Goal: Use online tool/utility: Utilize a website feature to perform a specific function

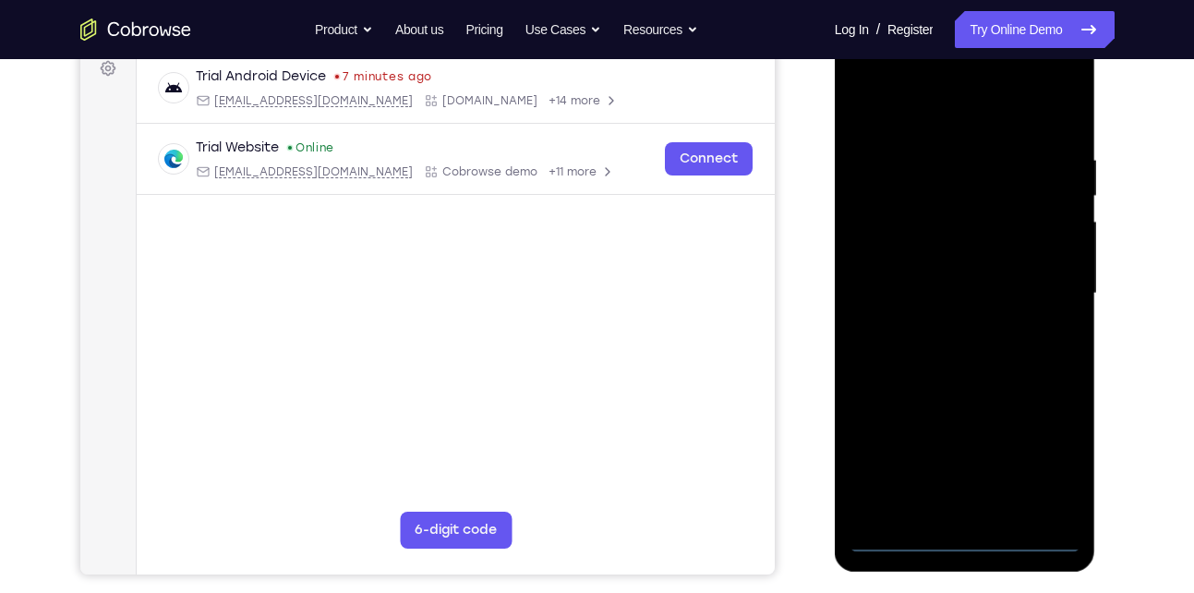
click at [966, 540] on div at bounding box center [965, 293] width 233 height 517
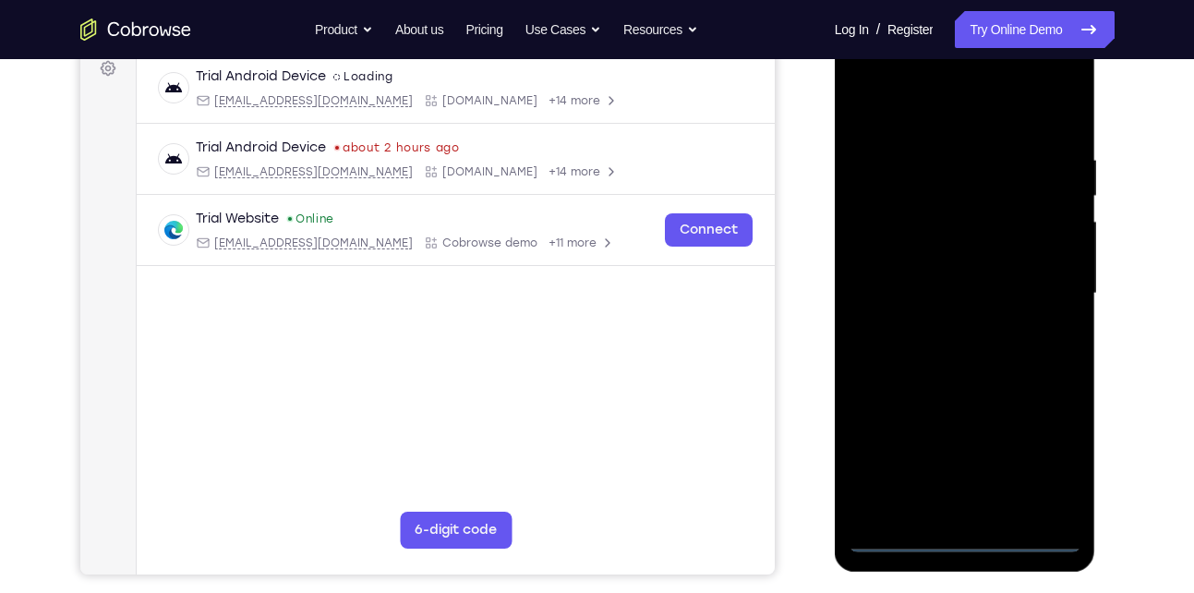
click at [1053, 465] on div at bounding box center [965, 293] width 233 height 517
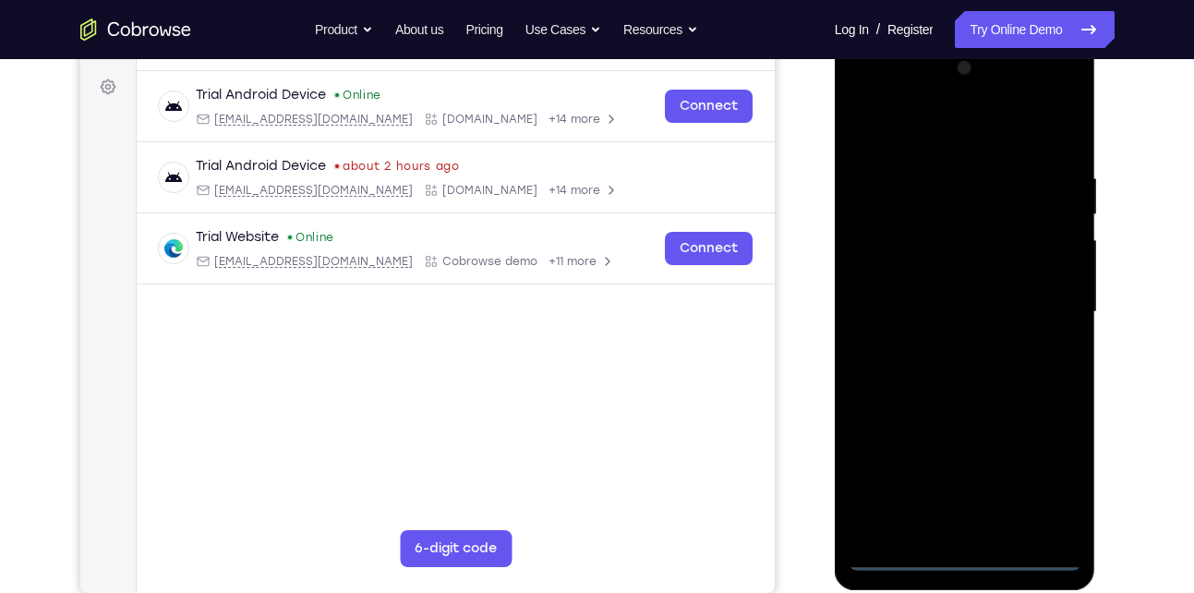
scroll to position [265, 0]
click at [937, 134] on div at bounding box center [965, 312] width 233 height 517
click at [1040, 300] on div at bounding box center [965, 312] width 233 height 517
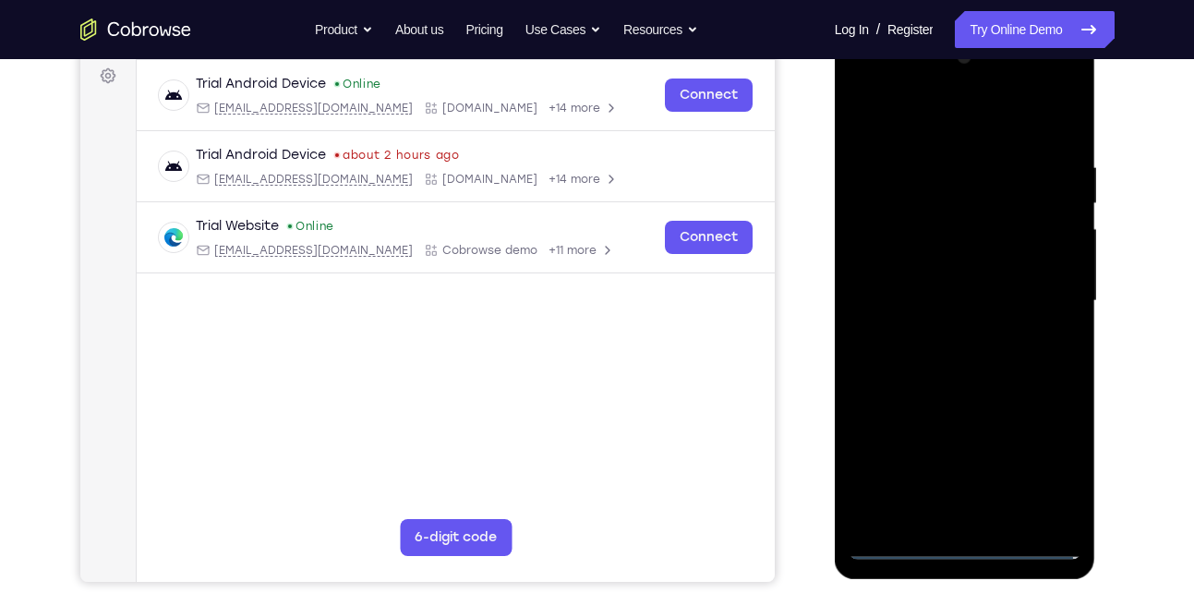
scroll to position [278, 0]
click at [950, 337] on div at bounding box center [965, 300] width 233 height 517
click at [975, 284] on div at bounding box center [965, 300] width 233 height 517
click at [948, 301] on div at bounding box center [965, 300] width 233 height 517
click at [947, 356] on div at bounding box center [965, 300] width 233 height 517
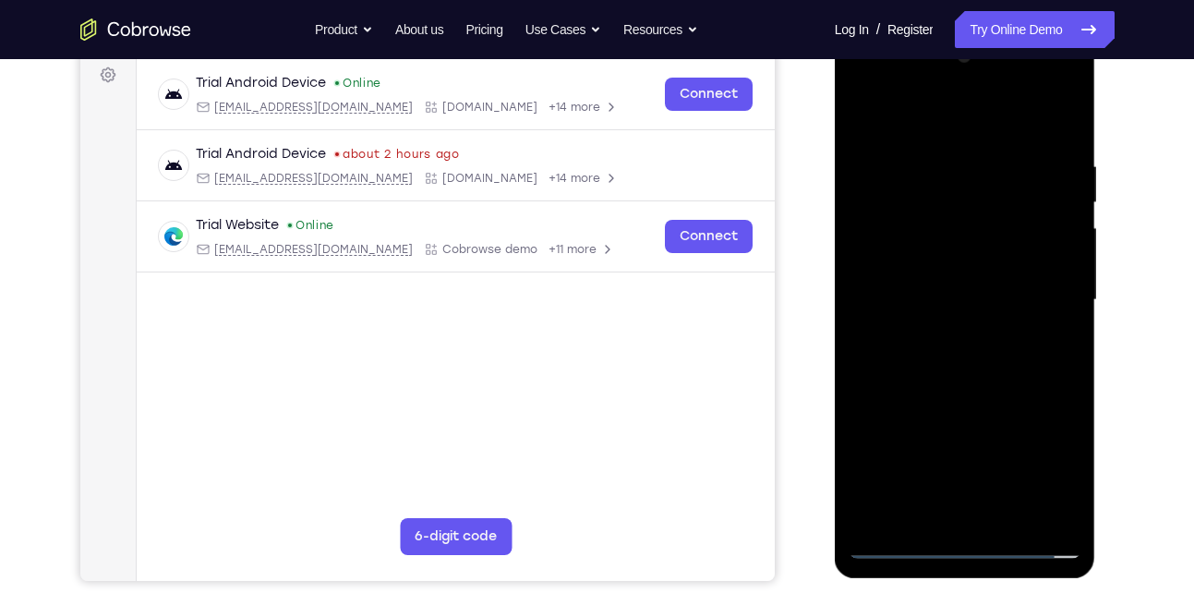
click at [947, 356] on div at bounding box center [965, 300] width 233 height 517
drag, startPoint x: 925, startPoint y: 131, endPoint x: 909, endPoint y: 69, distance: 63.8
click at [909, 69] on div at bounding box center [965, 300] width 233 height 517
click at [946, 356] on div at bounding box center [965, 300] width 233 height 517
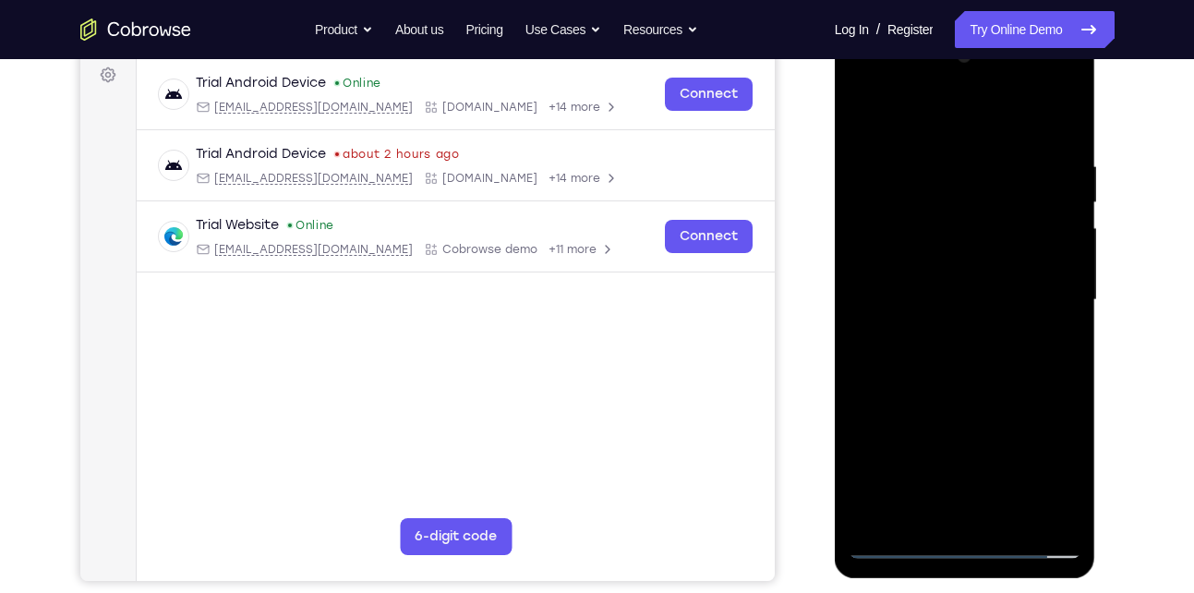
click at [974, 386] on div at bounding box center [965, 300] width 233 height 517
click at [1003, 513] on div at bounding box center [965, 300] width 233 height 517
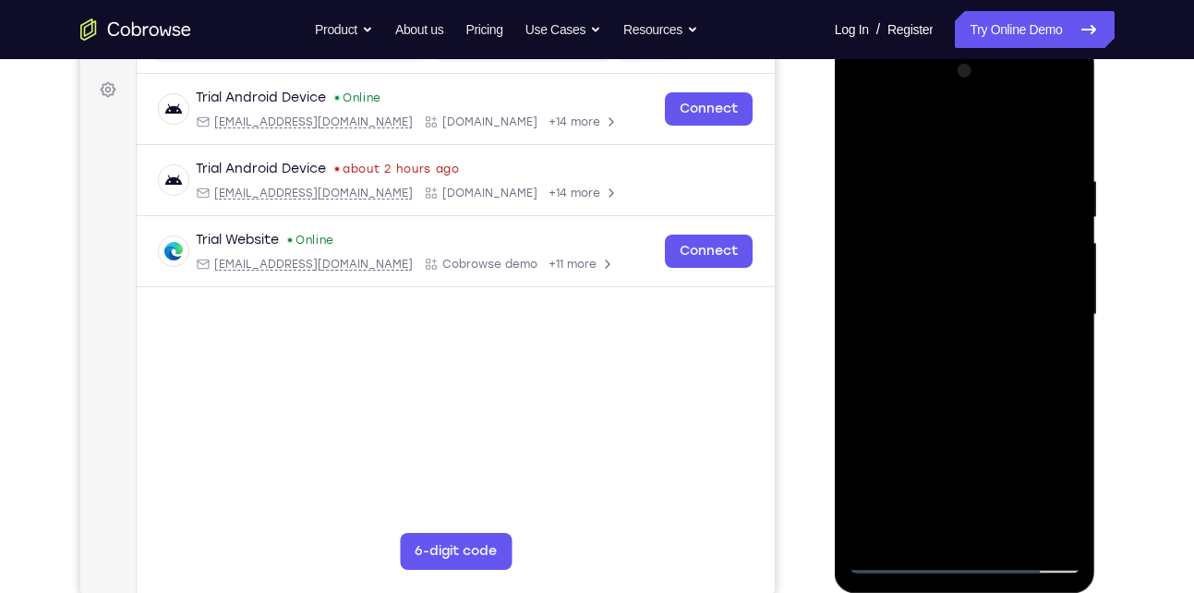
scroll to position [262, 0]
drag, startPoint x: 892, startPoint y: 383, endPoint x: 889, endPoint y: 264, distance: 119.2
click at [889, 264] on div at bounding box center [965, 315] width 233 height 517
click at [852, 327] on div at bounding box center [965, 315] width 233 height 517
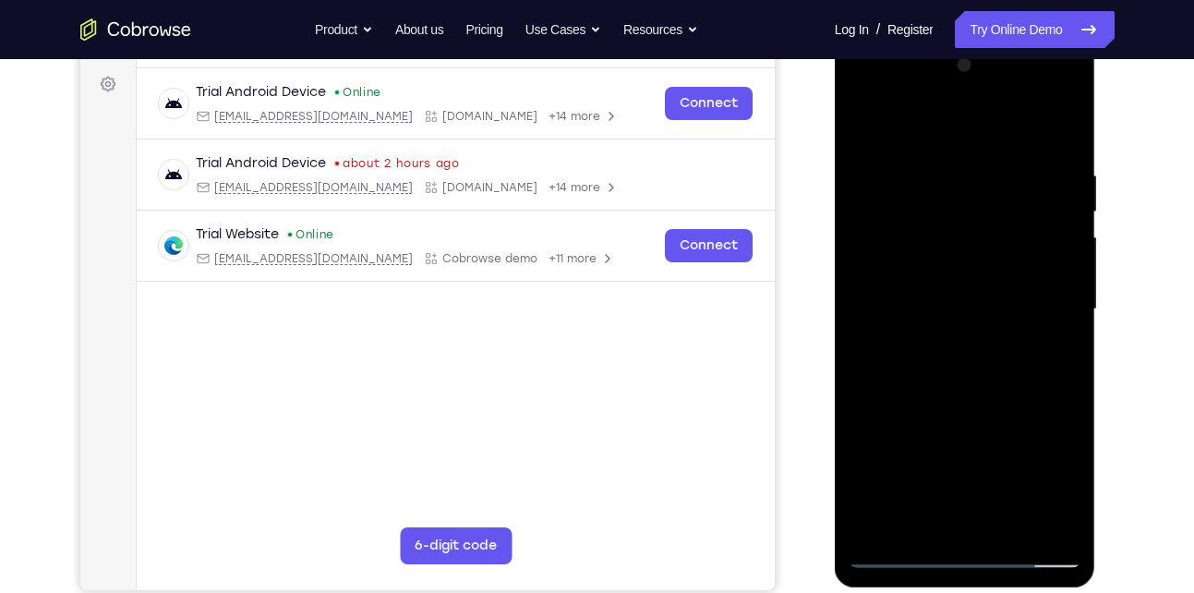
scroll to position [284, 0]
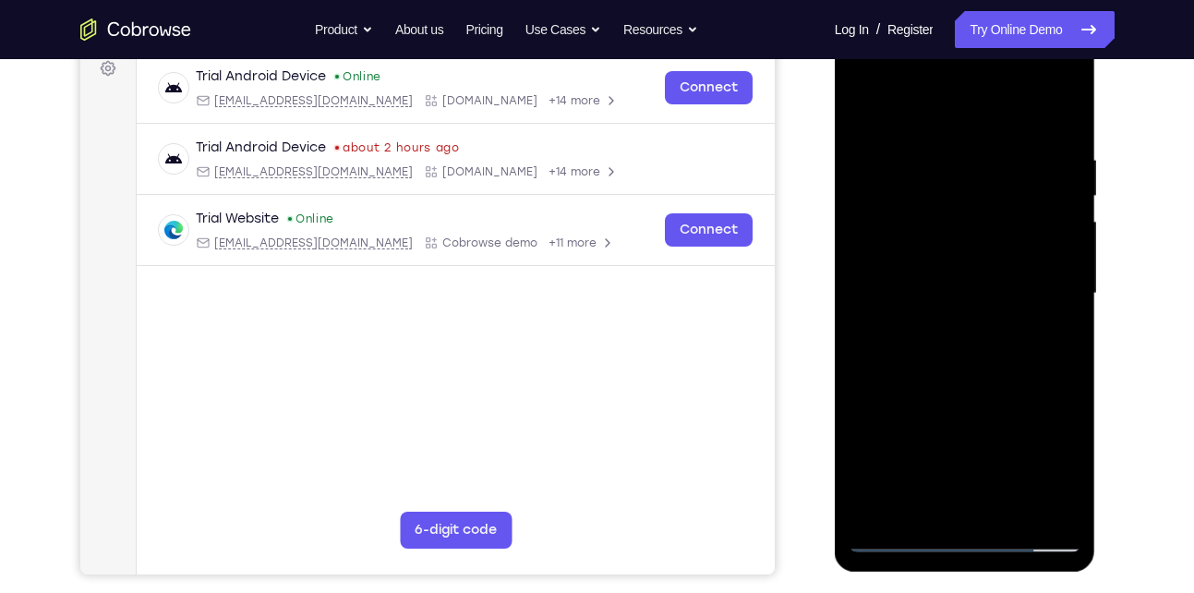
click at [930, 137] on div at bounding box center [965, 293] width 233 height 517
click at [906, 235] on div at bounding box center [965, 293] width 233 height 517
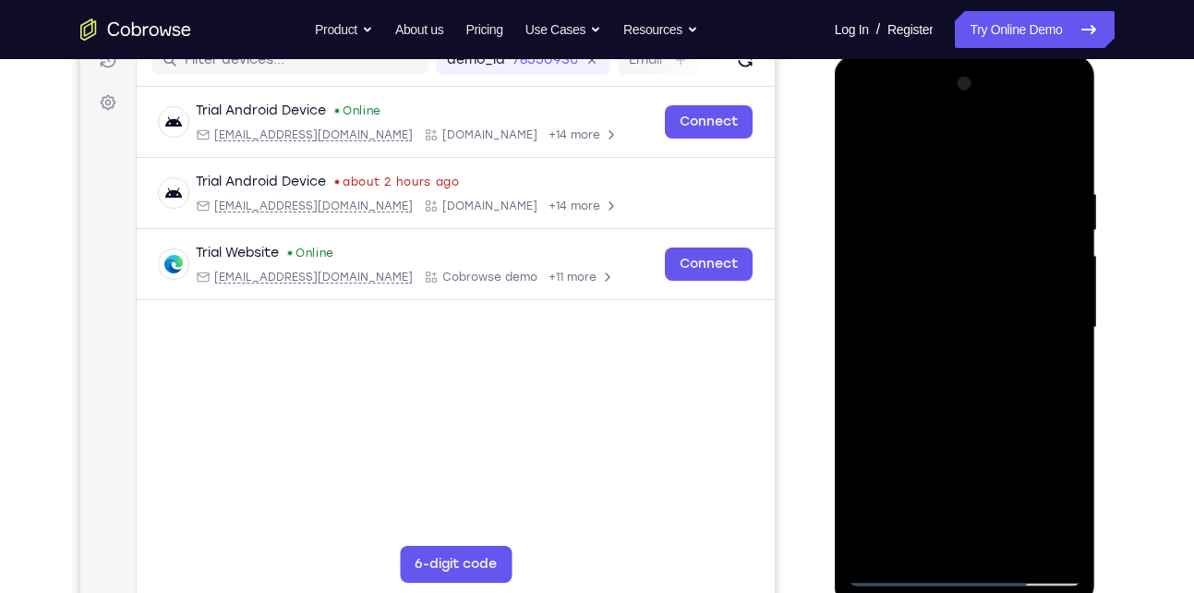
scroll to position [246, 0]
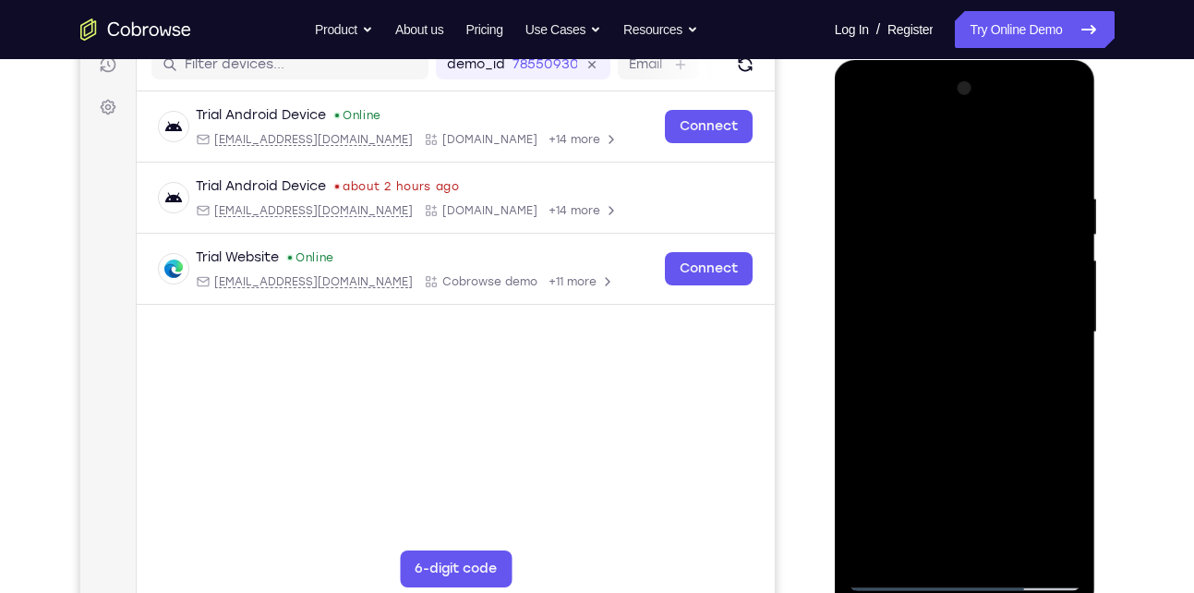
drag, startPoint x: 874, startPoint y: 252, endPoint x: 1010, endPoint y: 279, distance: 139.3
click at [1010, 279] on div at bounding box center [965, 332] width 233 height 517
click at [1060, 156] on div at bounding box center [965, 332] width 233 height 517
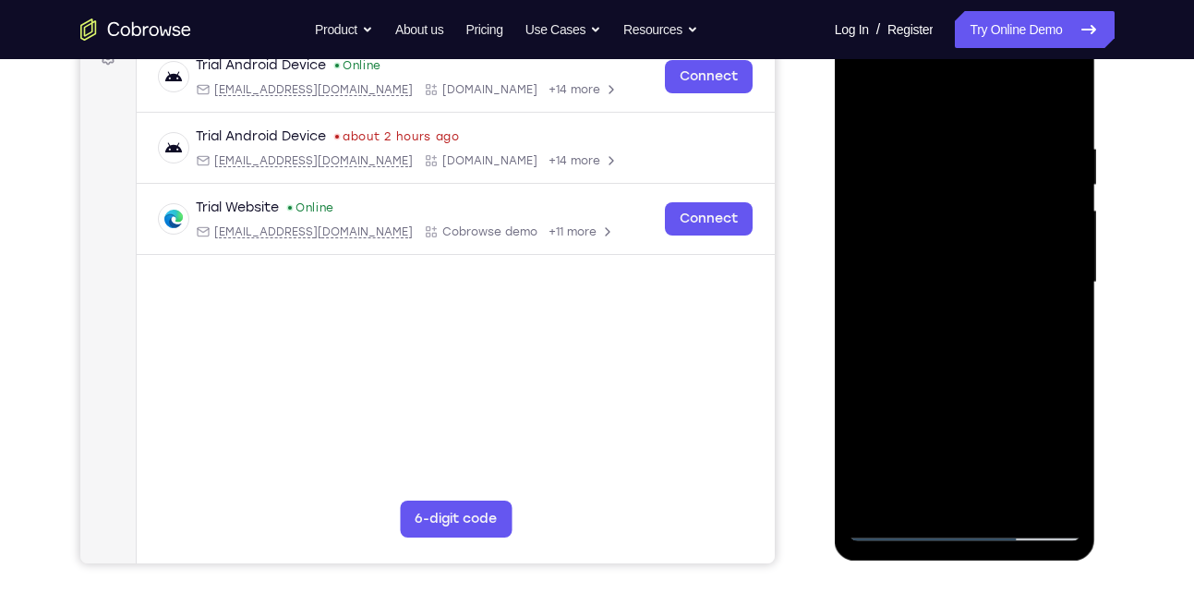
scroll to position [298, 0]
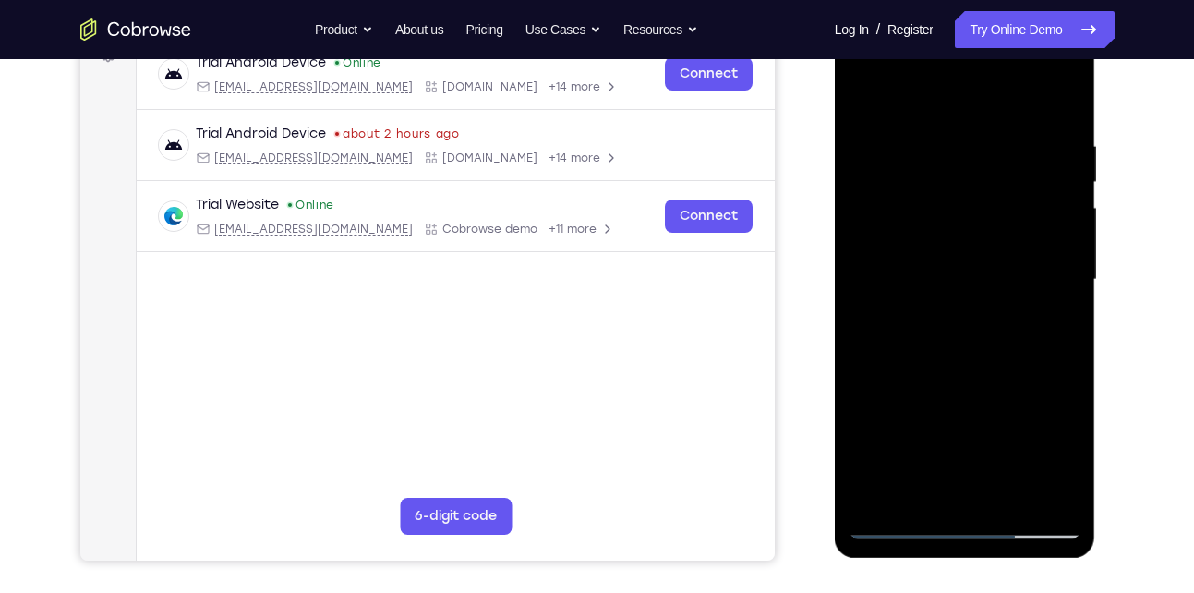
click at [1030, 489] on div at bounding box center [965, 279] width 233 height 517
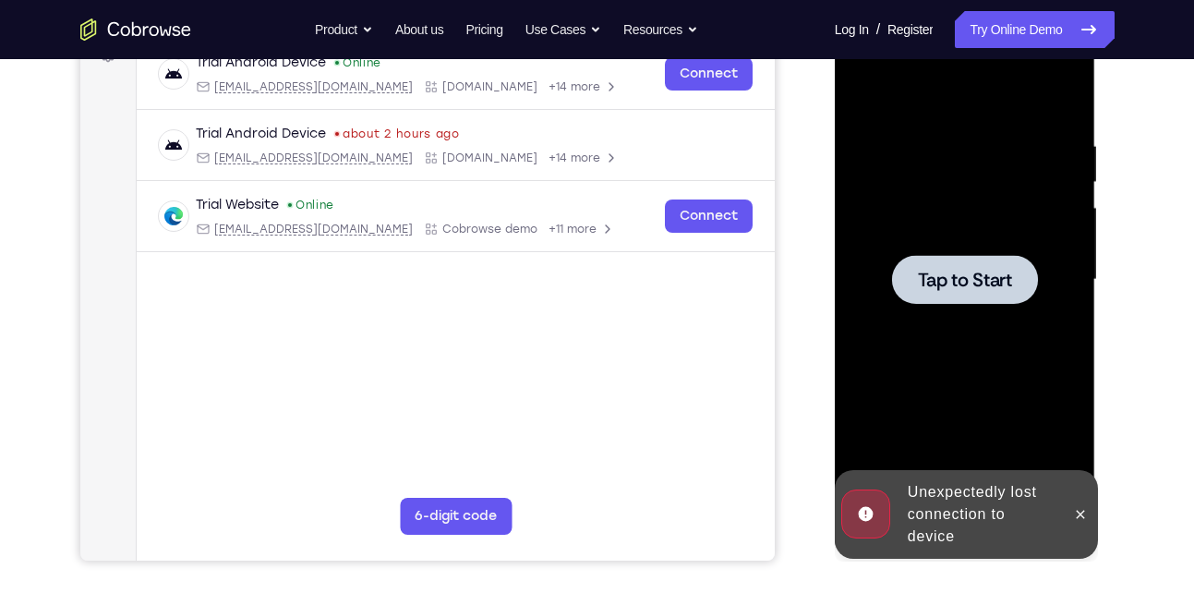
click at [966, 7] on div "Tap to Start" at bounding box center [965, 7] width 261 height 0
click at [966, 288] on span "Tap to Start" at bounding box center [965, 280] width 94 height 18
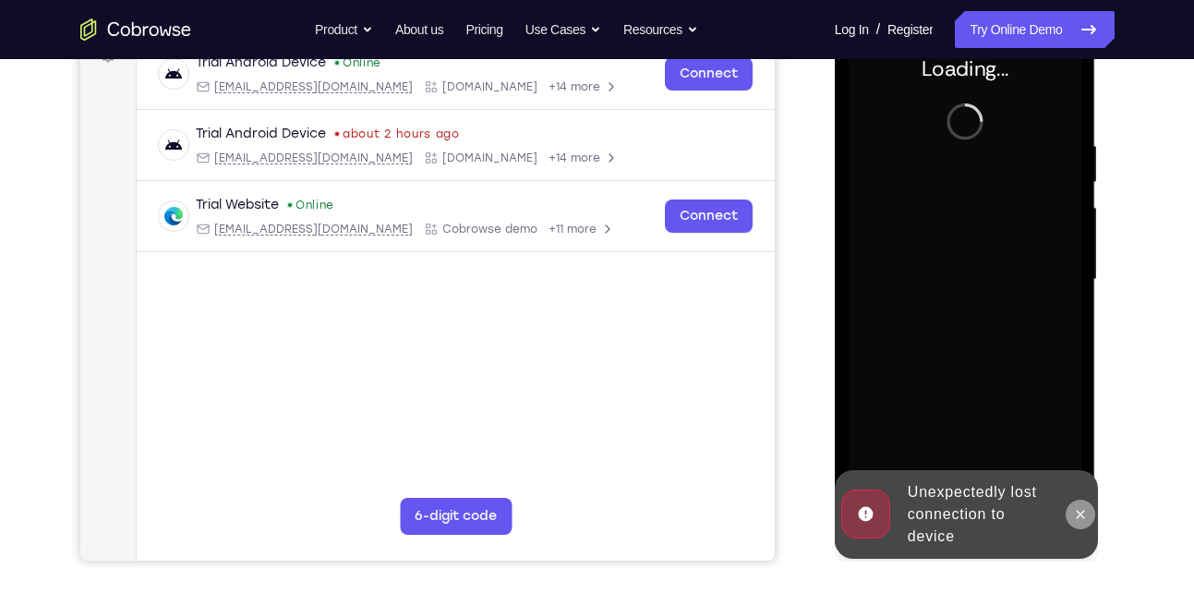
click at [1070, 507] on button at bounding box center [1081, 515] width 30 height 30
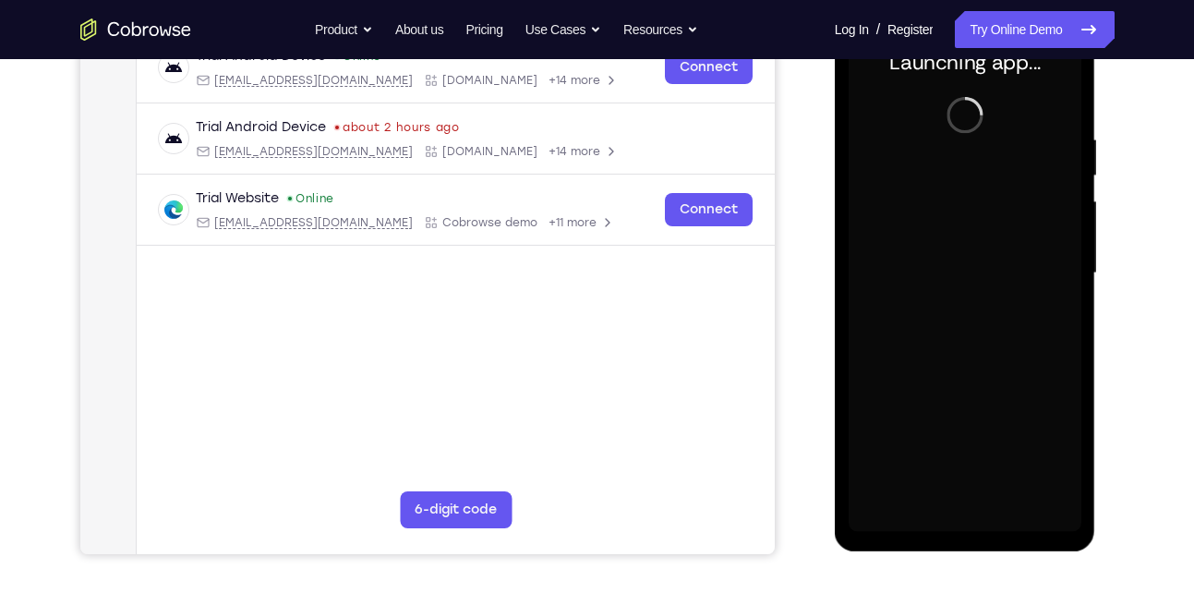
scroll to position [306, 0]
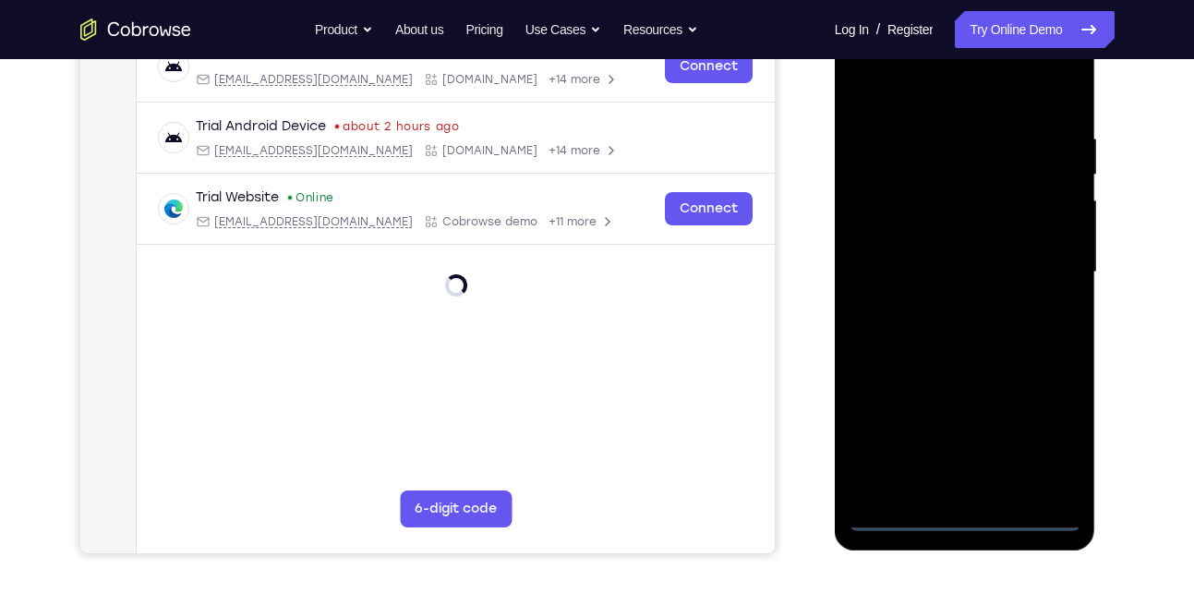
click at [963, 517] on div at bounding box center [965, 272] width 233 height 517
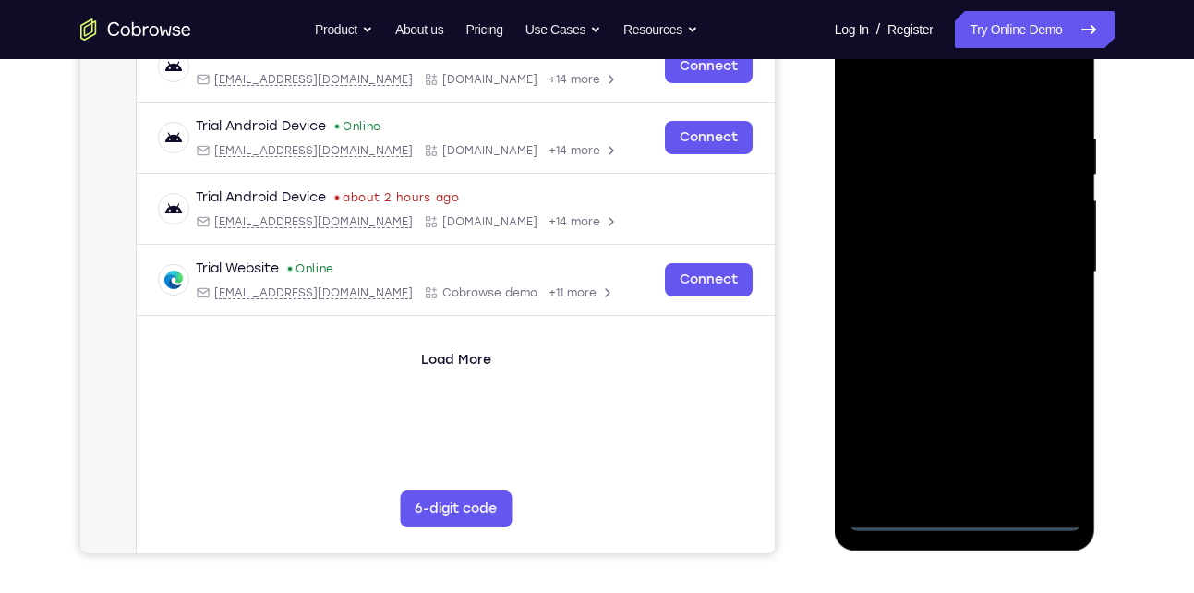
click at [1051, 432] on div at bounding box center [965, 272] width 233 height 517
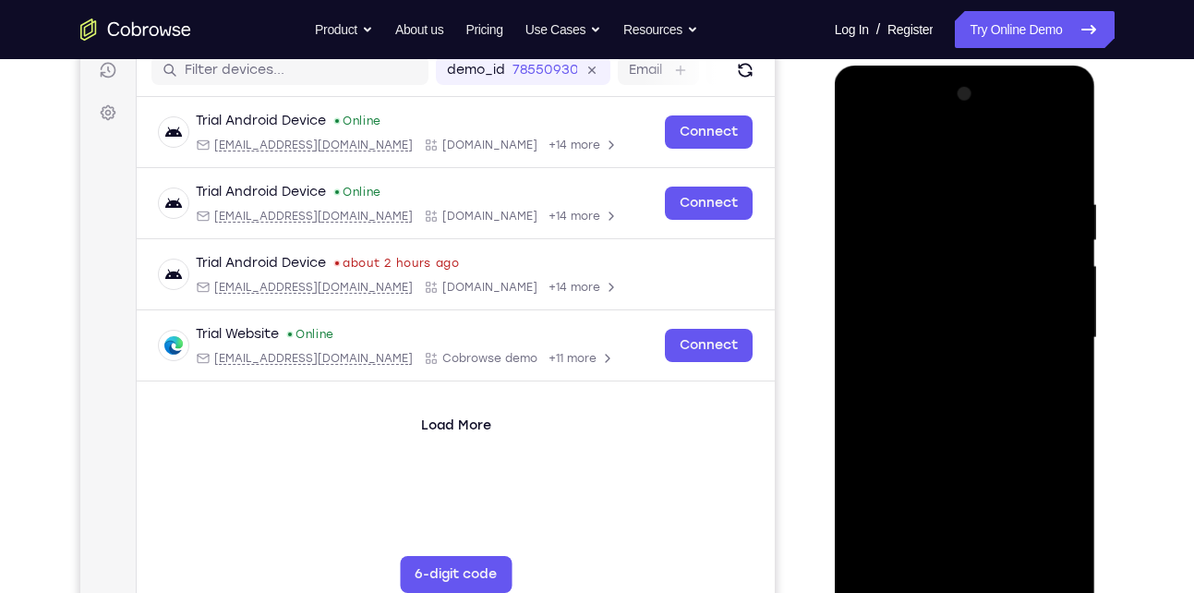
scroll to position [223, 0]
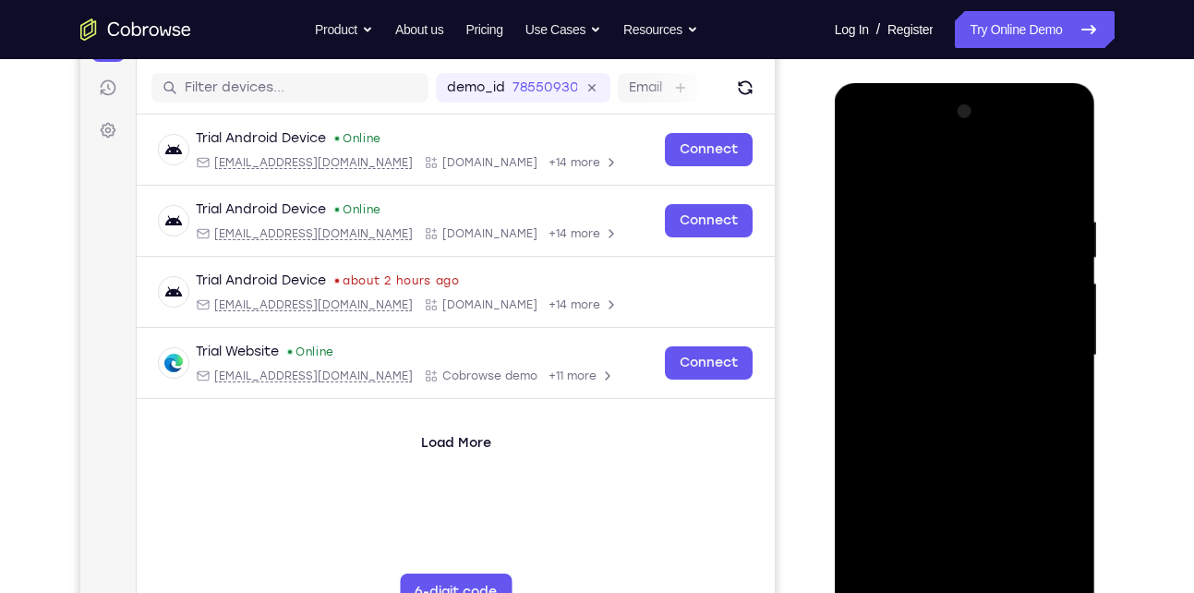
click at [947, 175] on div at bounding box center [965, 355] width 233 height 517
click at [1041, 344] on div at bounding box center [965, 355] width 233 height 517
click at [937, 389] on div at bounding box center [965, 355] width 233 height 517
click at [960, 343] on div at bounding box center [965, 355] width 233 height 517
click at [956, 359] on div at bounding box center [965, 355] width 233 height 517
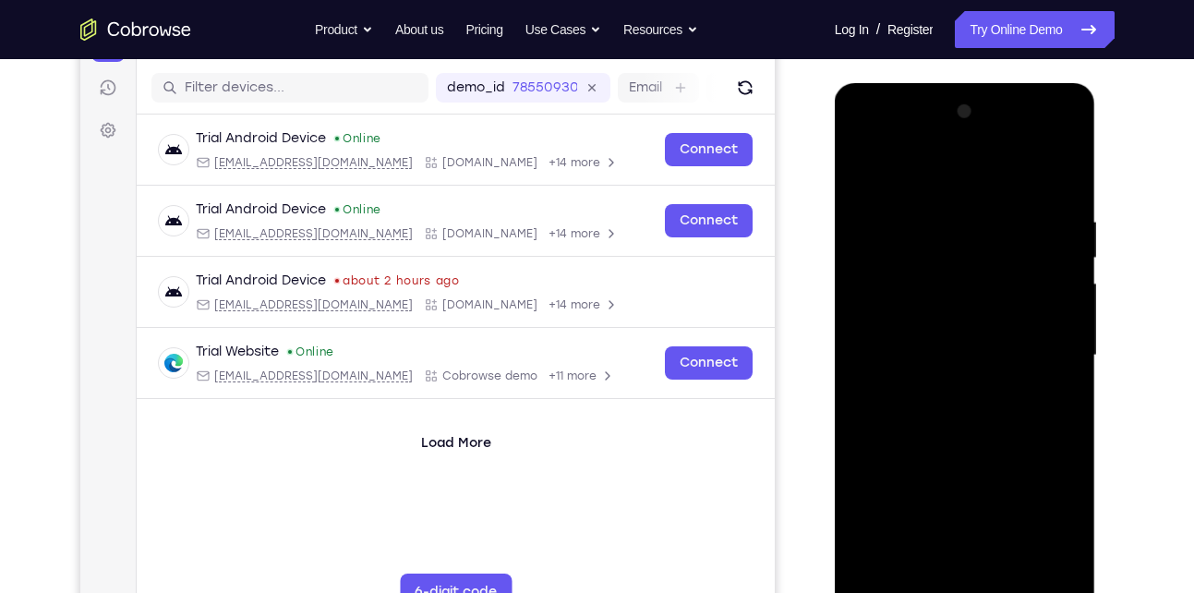
click at [917, 354] on div at bounding box center [965, 355] width 233 height 517
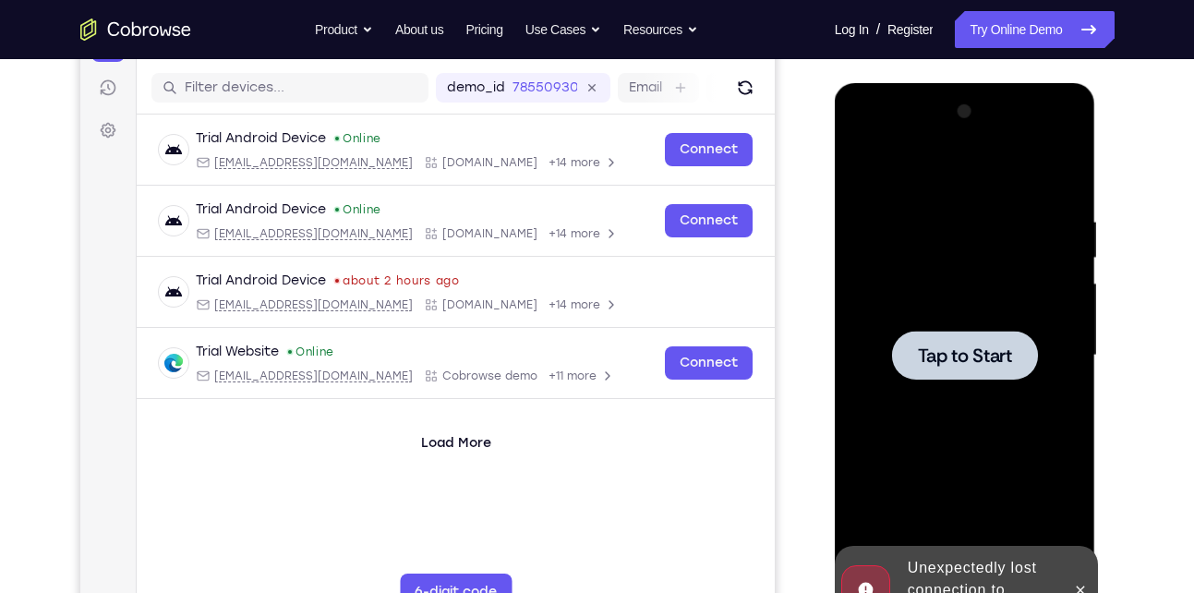
click at [970, 350] on span "Tap to Start" at bounding box center [965, 355] width 94 height 18
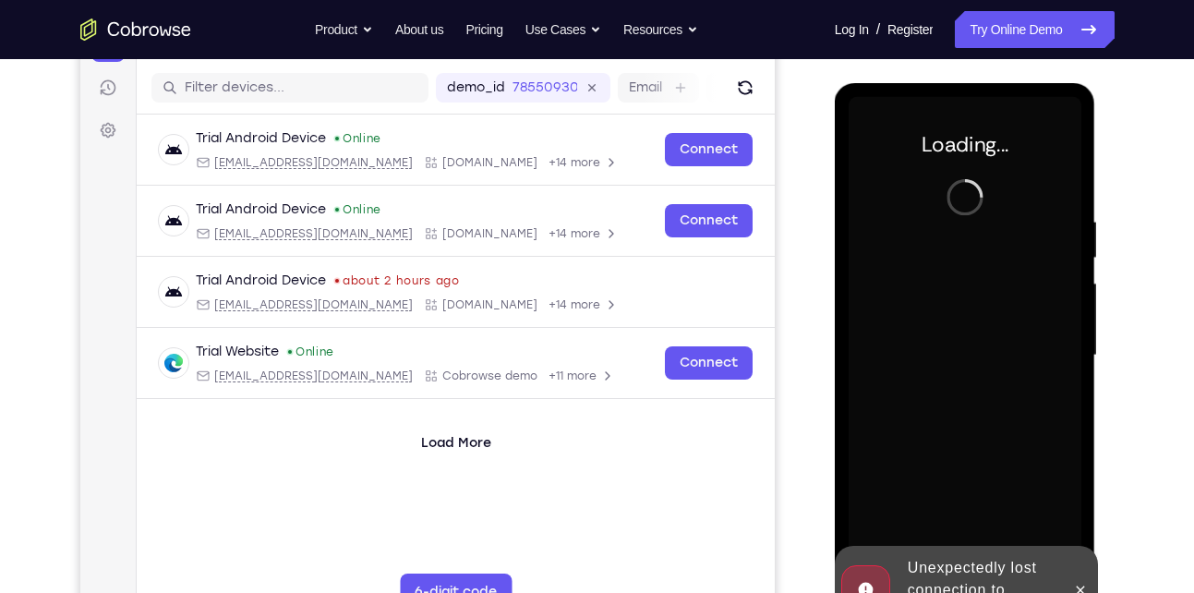
scroll to position [322, 0]
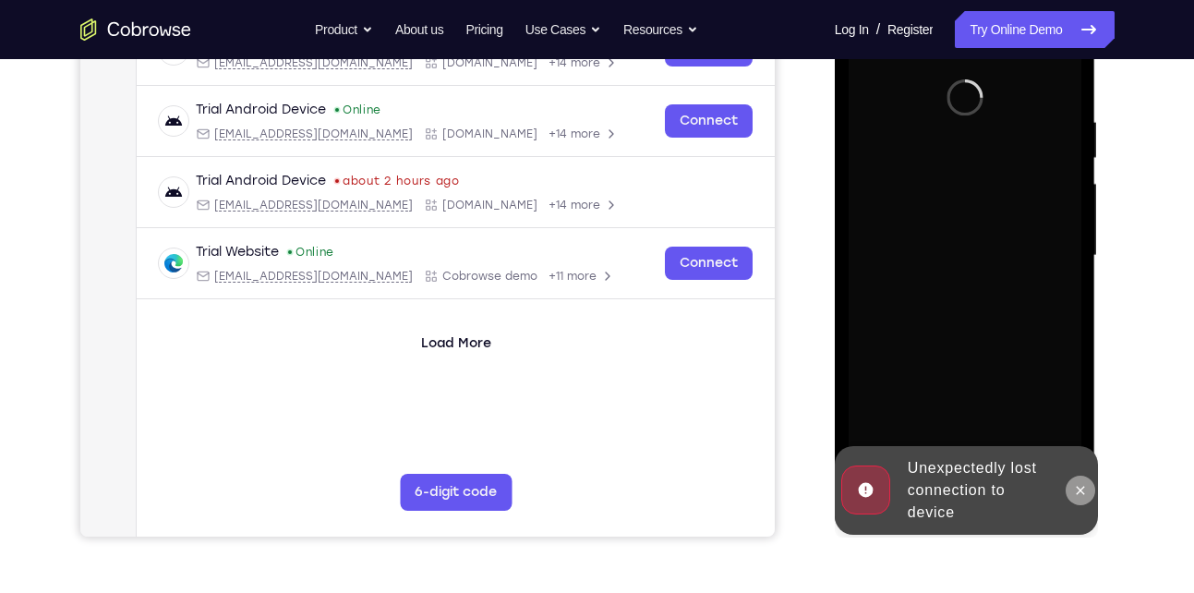
click at [1075, 499] on button at bounding box center [1081, 491] width 30 height 30
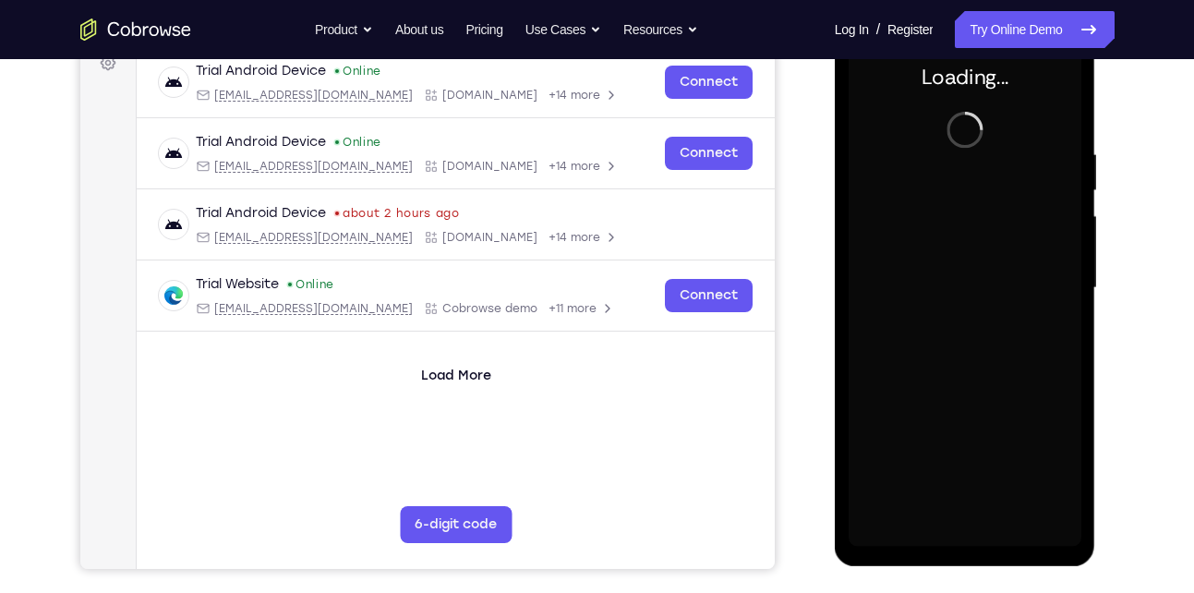
scroll to position [288, 0]
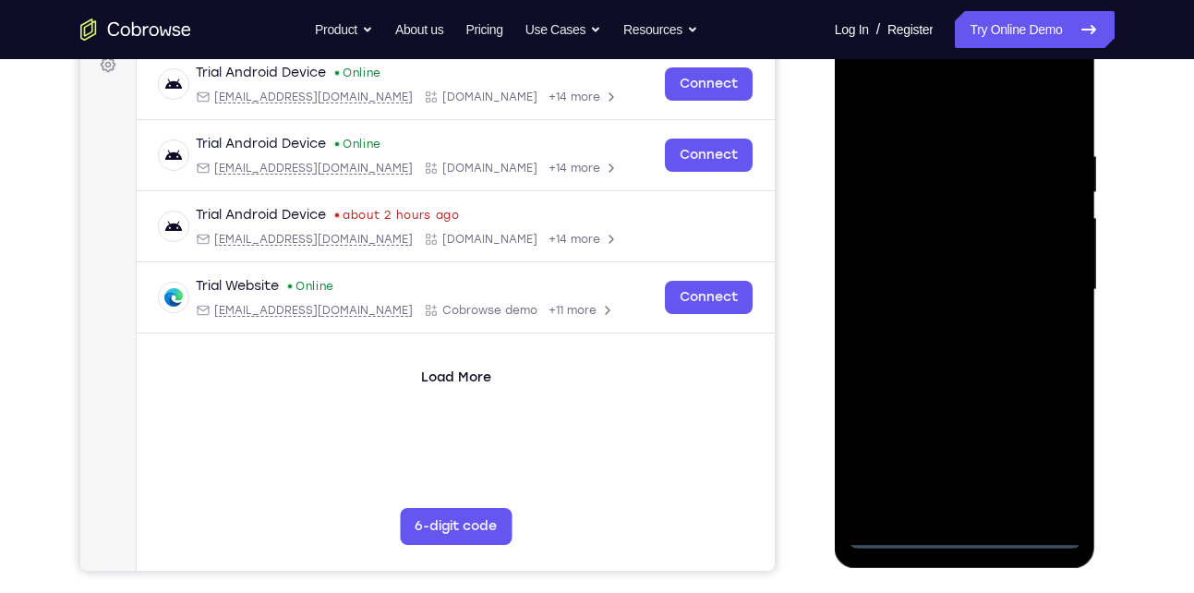
click at [965, 537] on div at bounding box center [965, 289] width 233 height 517
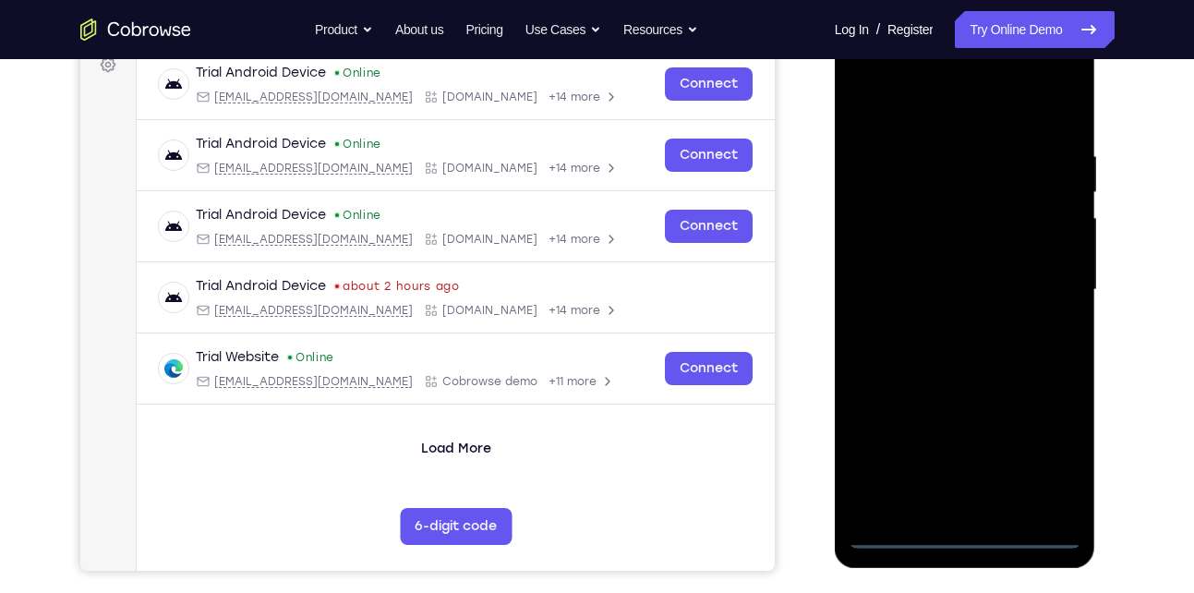
click at [1039, 455] on div at bounding box center [965, 289] width 233 height 517
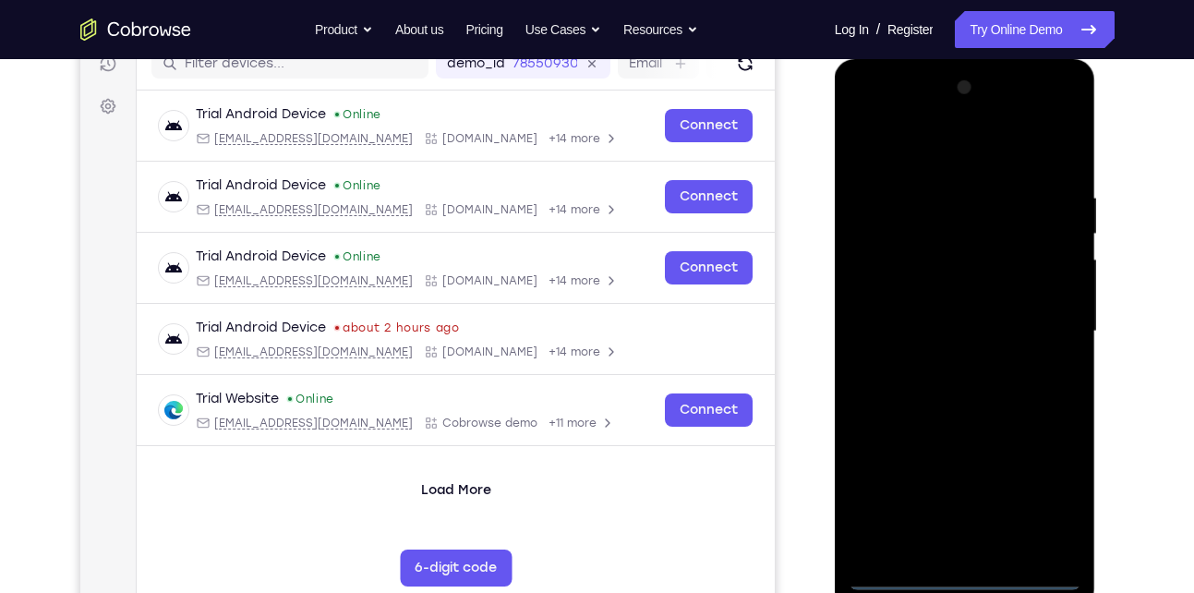
scroll to position [245, 0]
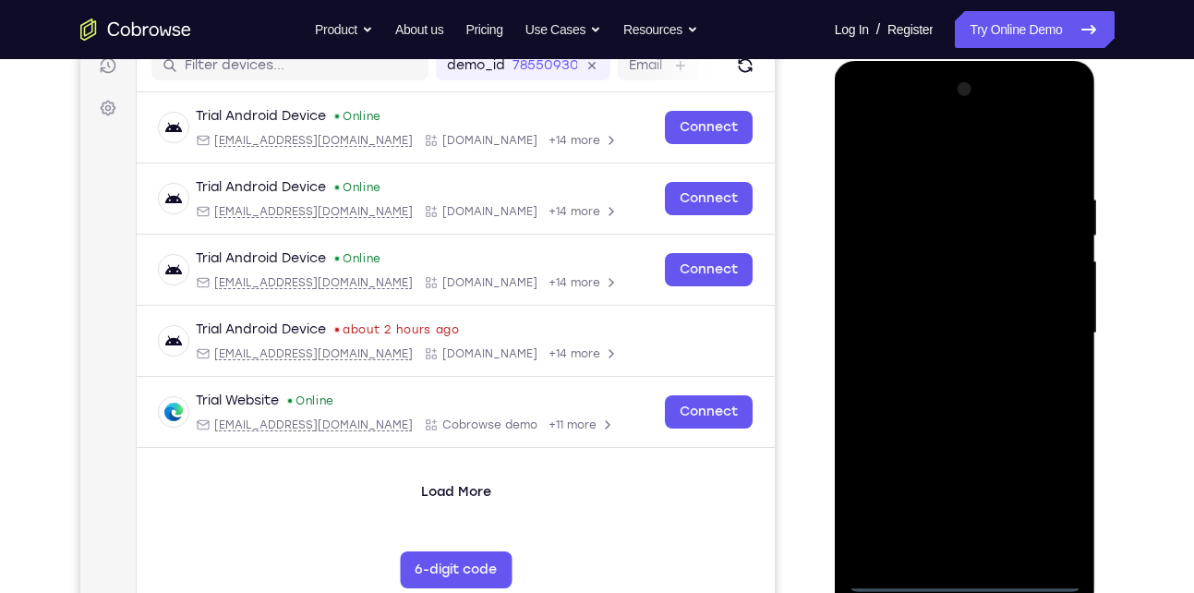
click at [933, 155] on div at bounding box center [965, 333] width 233 height 517
click at [1039, 312] on div at bounding box center [965, 333] width 233 height 517
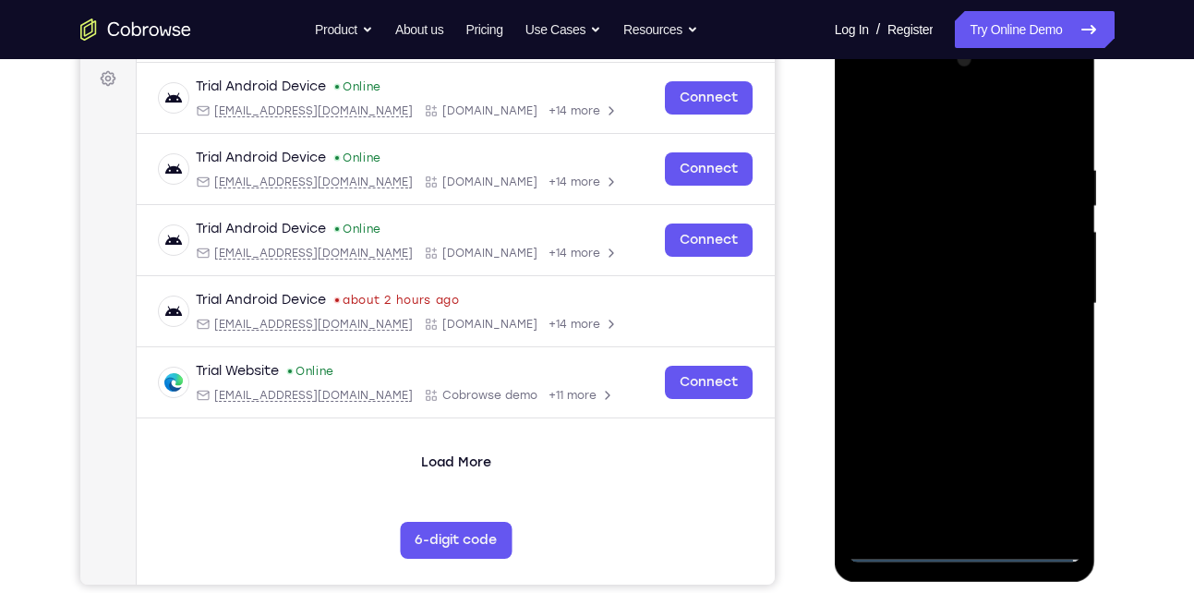
scroll to position [273, 0]
click at [988, 523] on div at bounding box center [965, 304] width 233 height 517
click at [947, 291] on div at bounding box center [965, 304] width 233 height 517
click at [947, 300] on div at bounding box center [965, 304] width 233 height 517
click at [911, 367] on div at bounding box center [965, 304] width 233 height 517
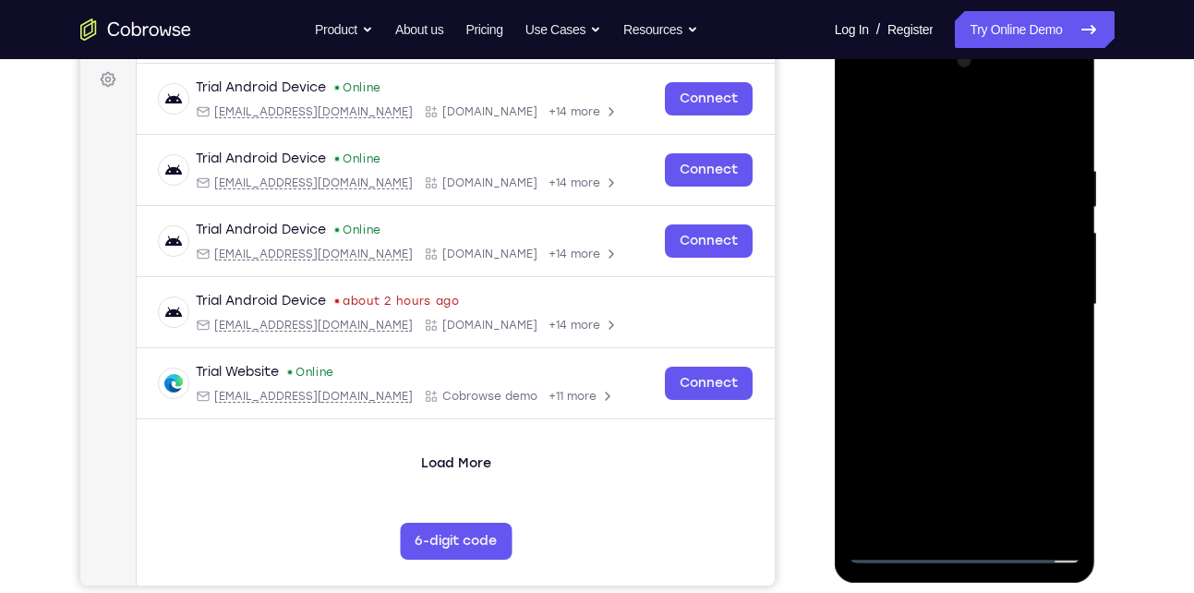
click at [930, 360] on div at bounding box center [965, 304] width 233 height 517
drag, startPoint x: 917, startPoint y: 126, endPoint x: 904, endPoint y: 69, distance: 57.8
click at [904, 69] on div at bounding box center [965, 304] width 233 height 517
click at [958, 346] on div at bounding box center [965, 304] width 233 height 517
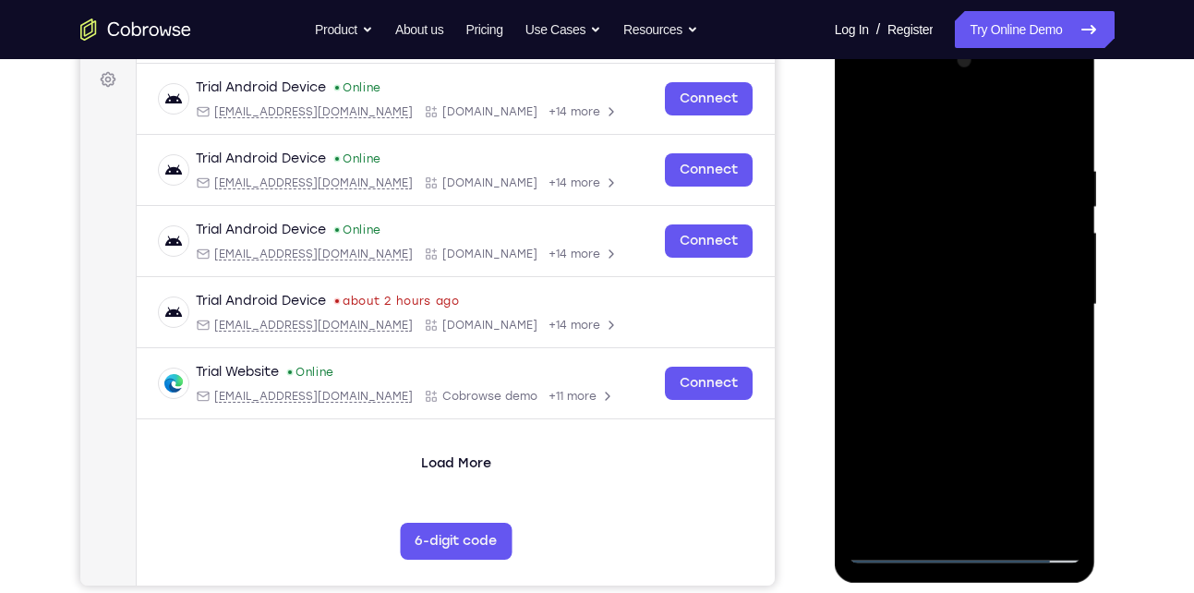
click at [950, 366] on div at bounding box center [965, 304] width 233 height 517
click at [970, 359] on div at bounding box center [965, 304] width 233 height 517
click at [982, 83] on div at bounding box center [965, 304] width 233 height 517
click at [875, 162] on div at bounding box center [965, 304] width 233 height 517
click at [982, 524] on div at bounding box center [965, 304] width 233 height 517
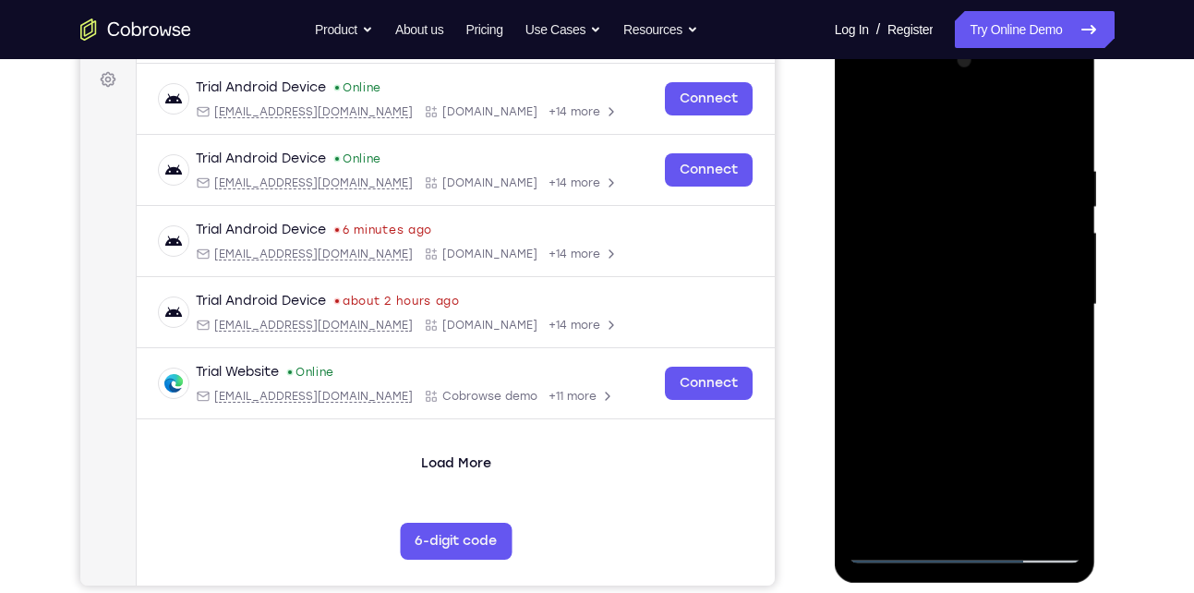
click at [926, 286] on div at bounding box center [965, 304] width 233 height 517
click at [984, 274] on div at bounding box center [965, 304] width 233 height 517
click at [987, 301] on div at bounding box center [965, 304] width 233 height 517
click at [982, 372] on div at bounding box center [965, 304] width 233 height 517
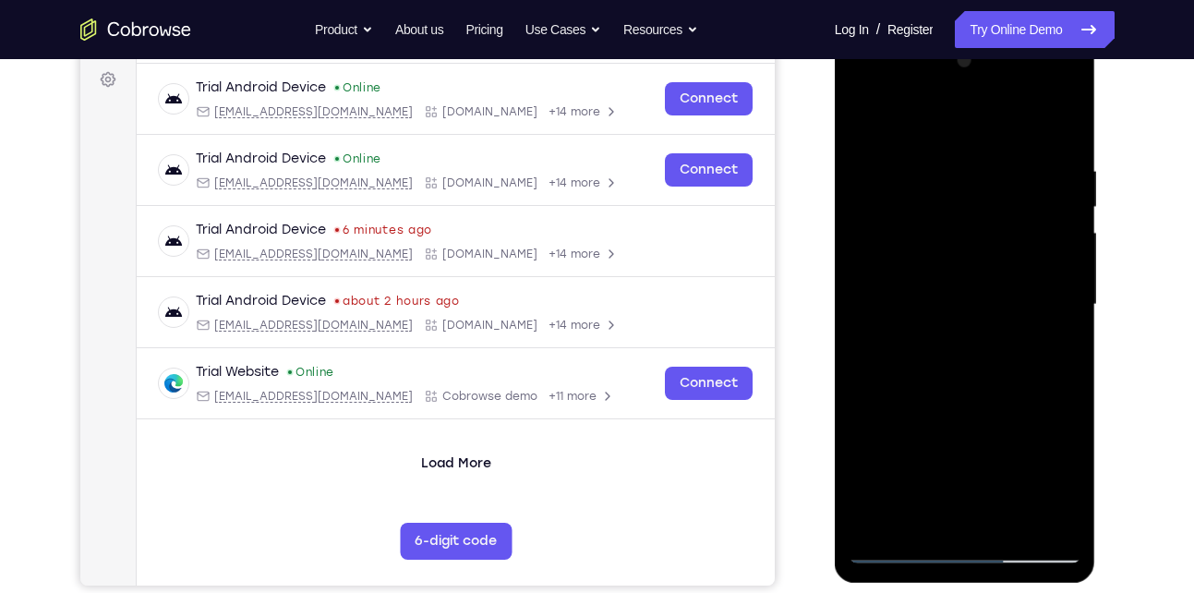
drag, startPoint x: 927, startPoint y: 126, endPoint x: 913, endPoint y: 49, distance: 78.1
click at [913, 49] on div at bounding box center [965, 304] width 233 height 517
drag, startPoint x: 910, startPoint y: 134, endPoint x: 896, endPoint y: 90, distance: 46.4
click at [896, 90] on div at bounding box center [965, 304] width 233 height 517
click at [996, 392] on div at bounding box center [965, 304] width 233 height 517
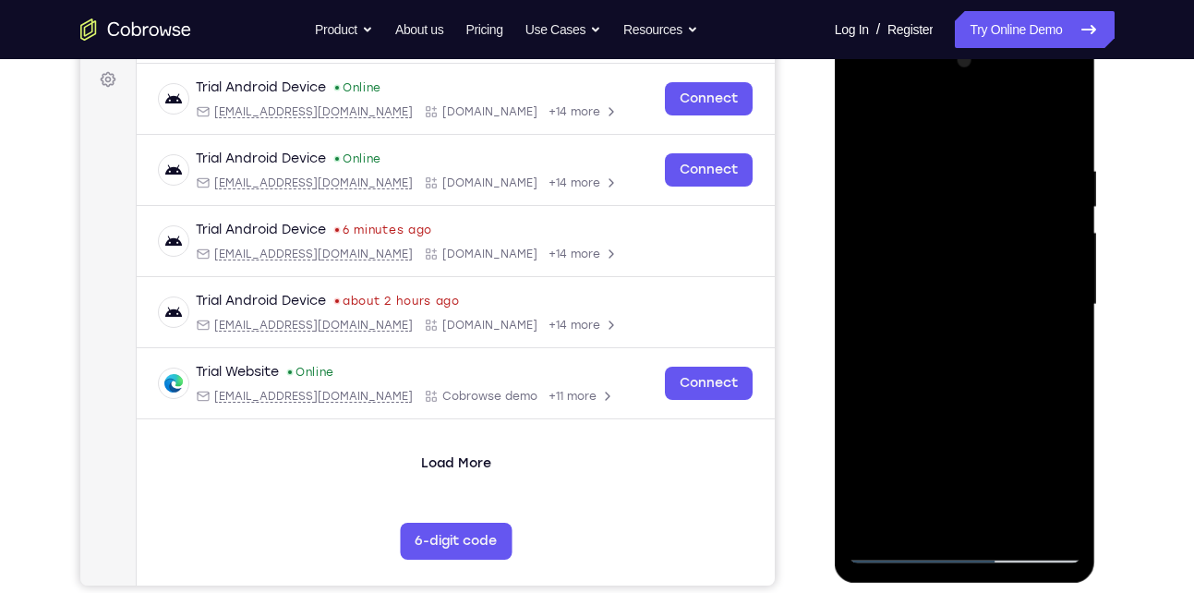
click at [1066, 138] on div at bounding box center [965, 304] width 233 height 517
click at [1035, 517] on div at bounding box center [965, 304] width 233 height 517
click at [1057, 126] on div at bounding box center [965, 304] width 233 height 517
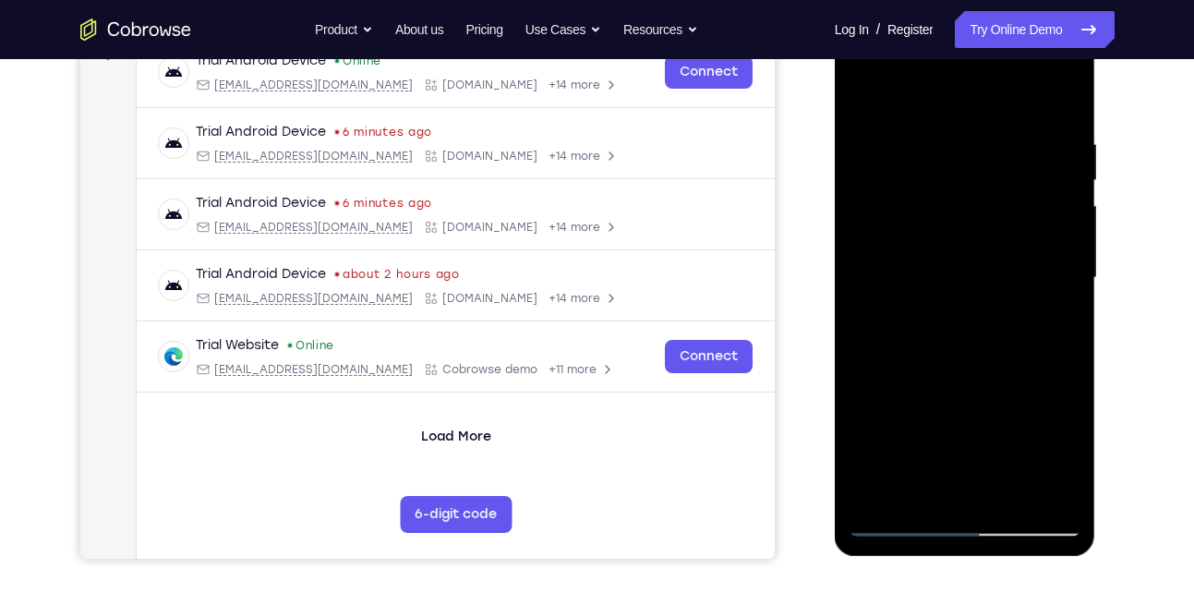
scroll to position [299, 0]
click at [1060, 100] on div at bounding box center [965, 278] width 233 height 517
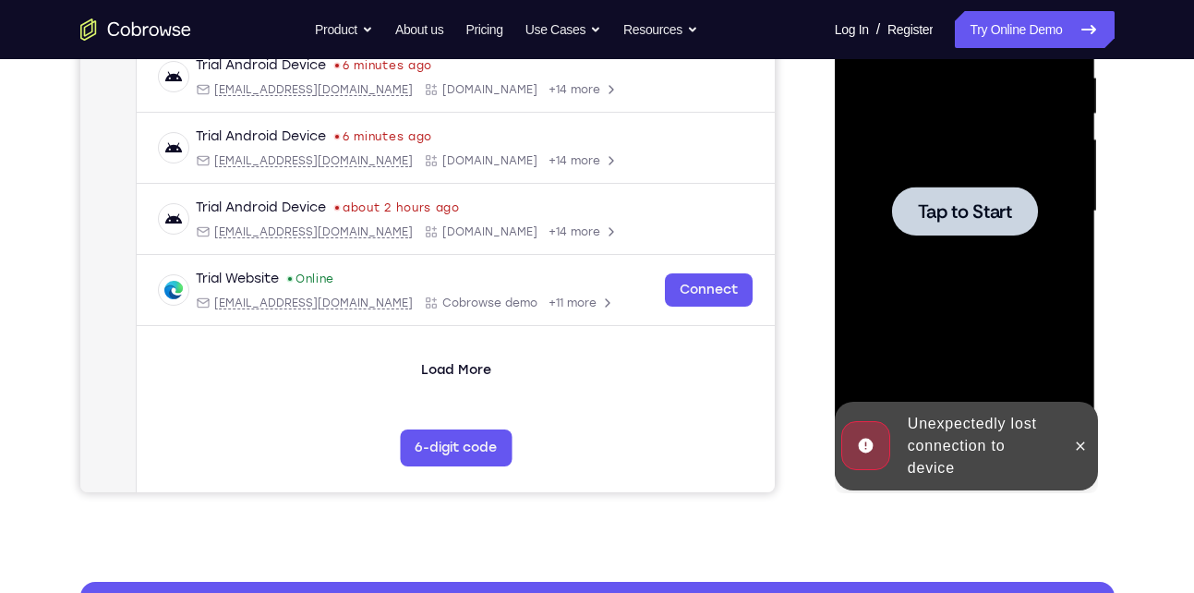
scroll to position [366, 0]
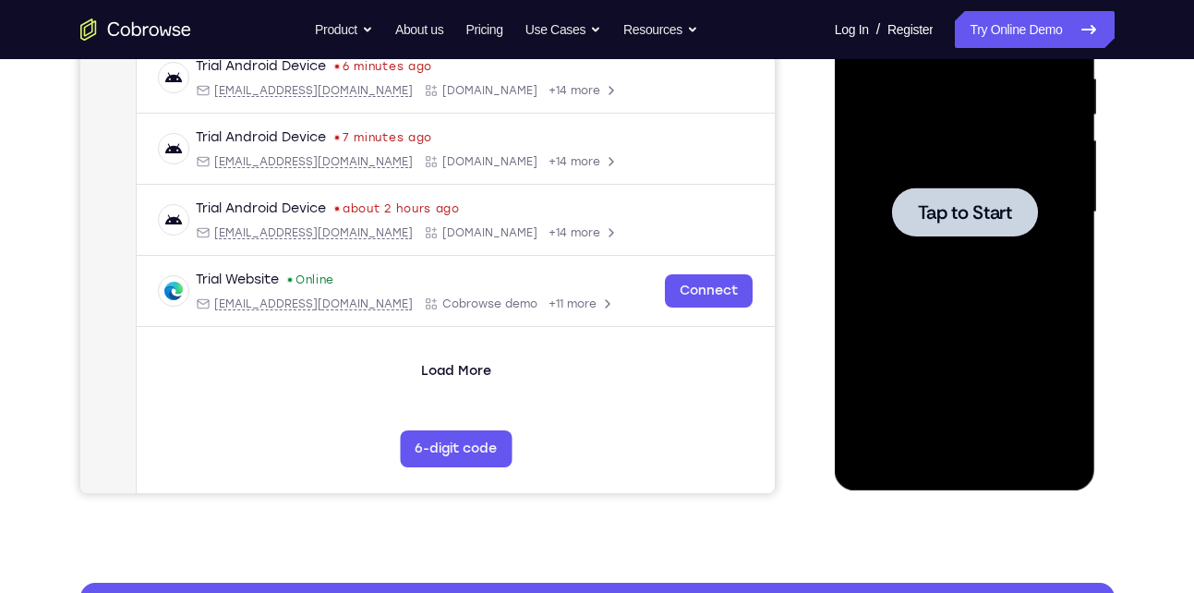
click at [982, 254] on div at bounding box center [965, 212] width 233 height 517
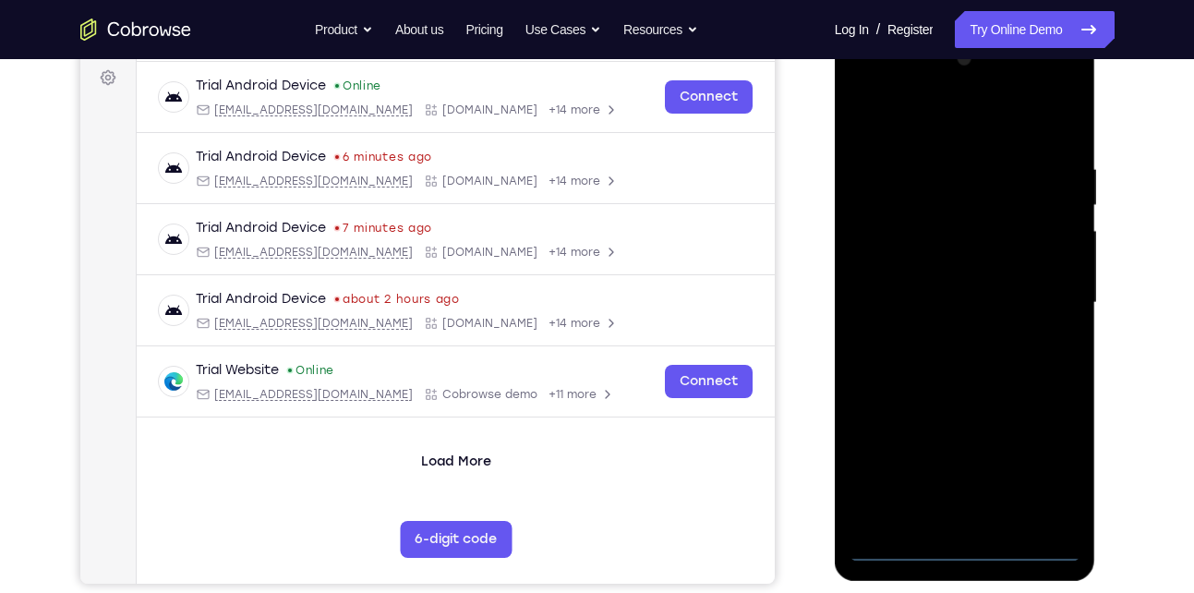
scroll to position [330, 0]
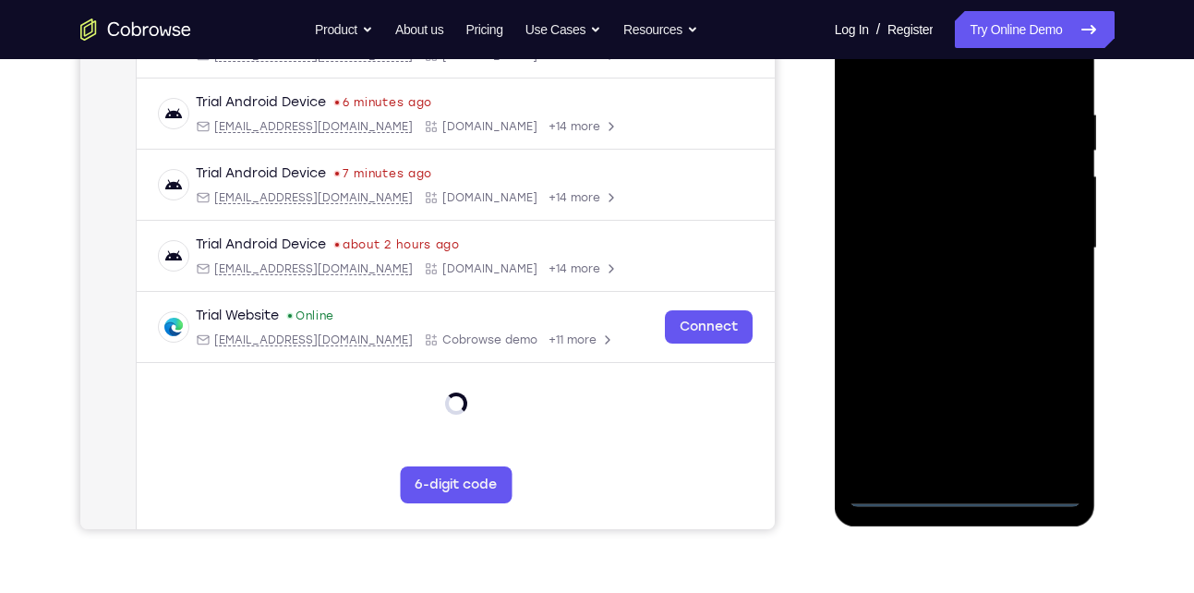
click at [961, 491] on div at bounding box center [965, 248] width 233 height 517
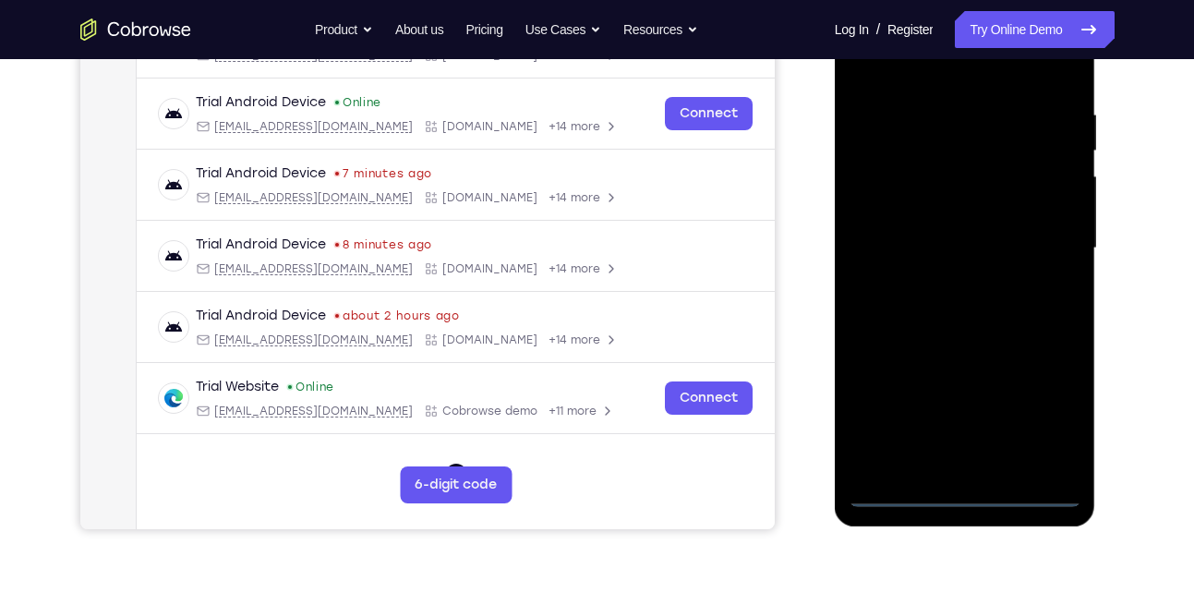
click at [1036, 428] on div at bounding box center [965, 248] width 233 height 517
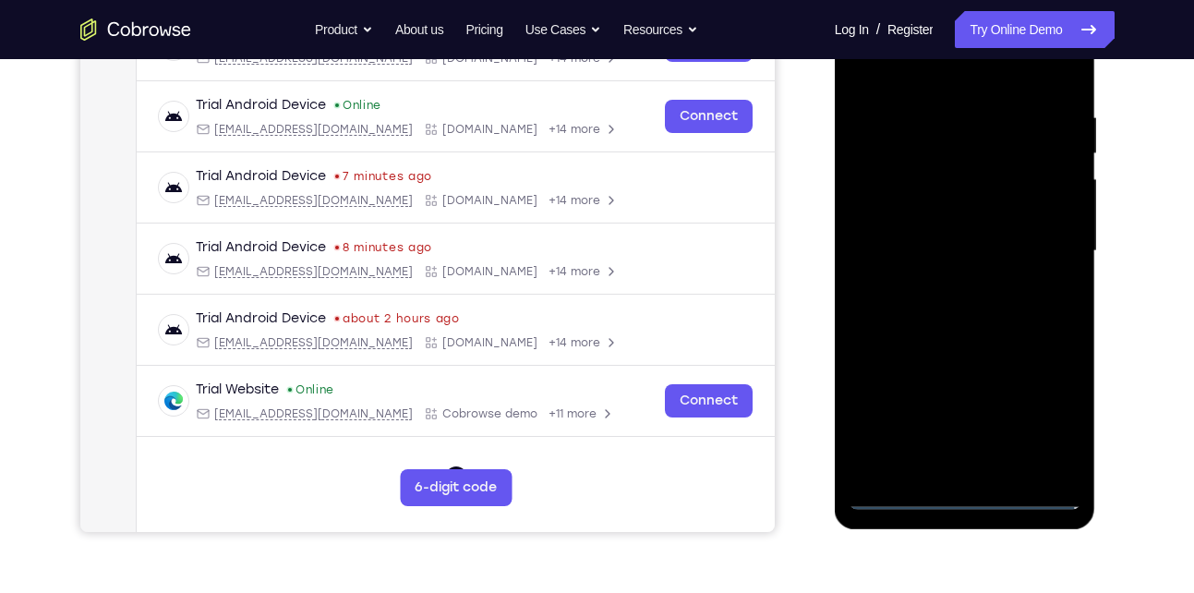
click at [1051, 415] on div at bounding box center [965, 251] width 233 height 517
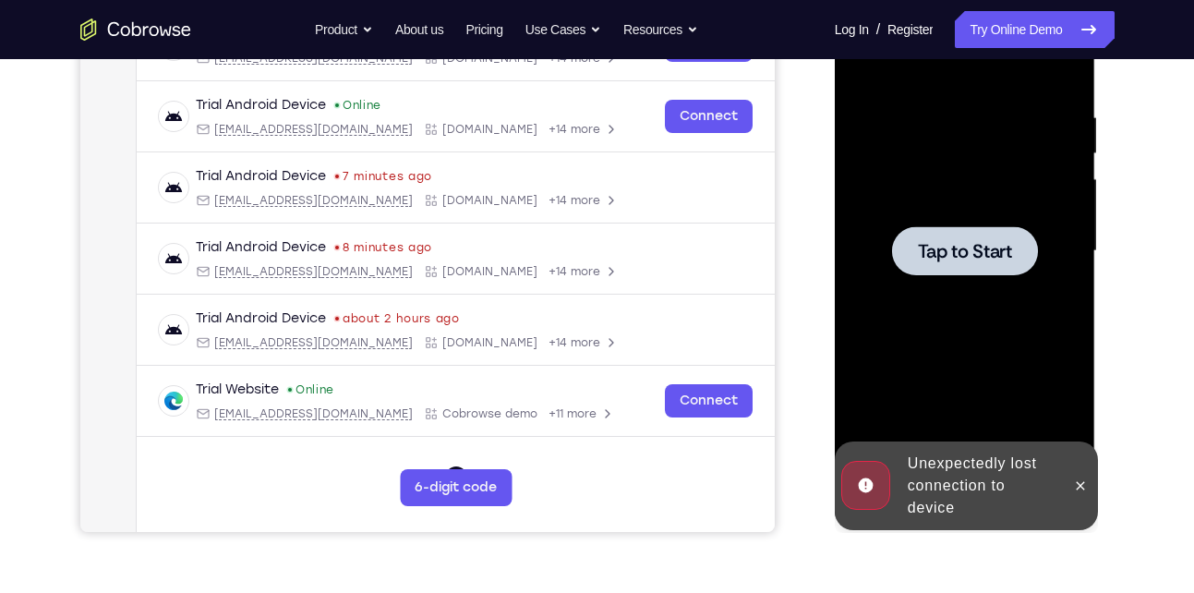
click at [1003, 317] on div at bounding box center [965, 251] width 233 height 517
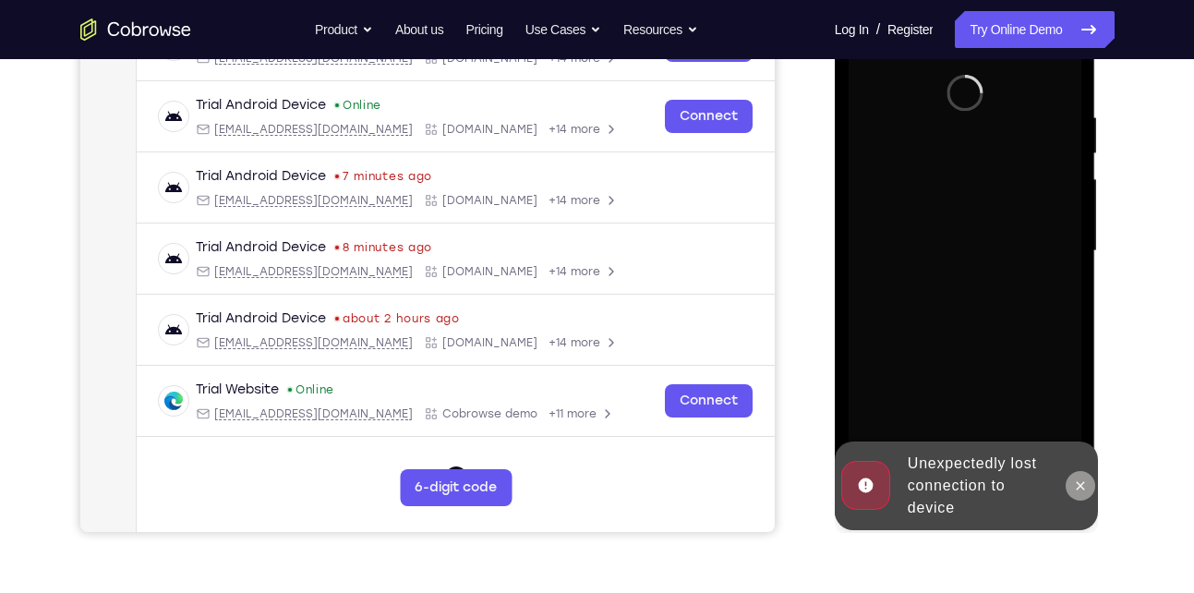
click at [1073, 490] on icon at bounding box center [1080, 485] width 15 height 15
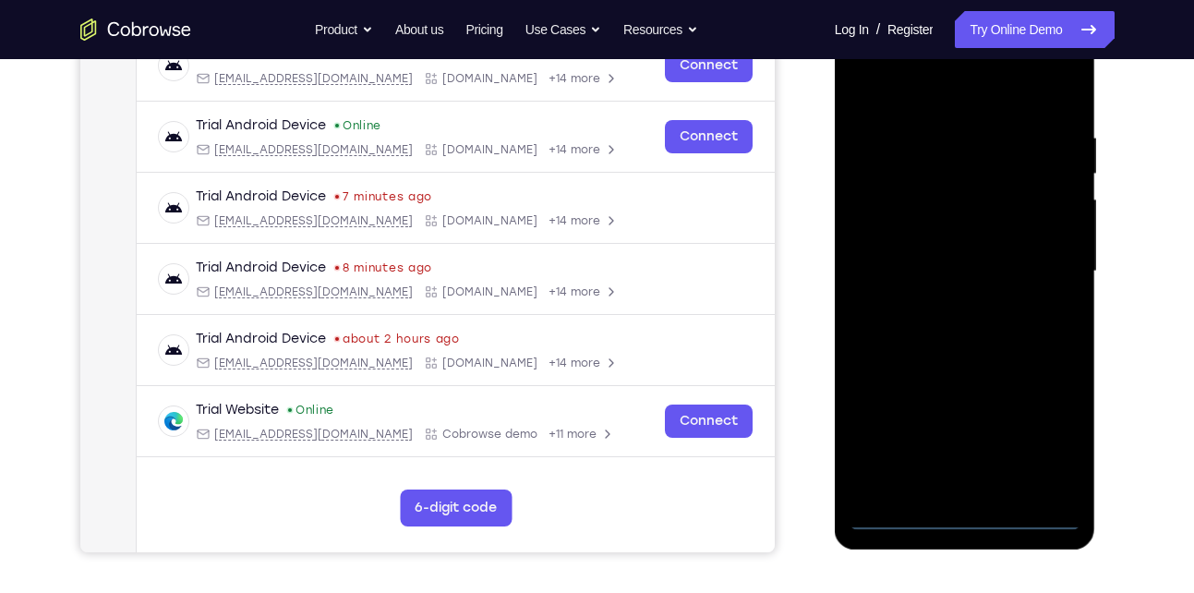
scroll to position [336, 0]
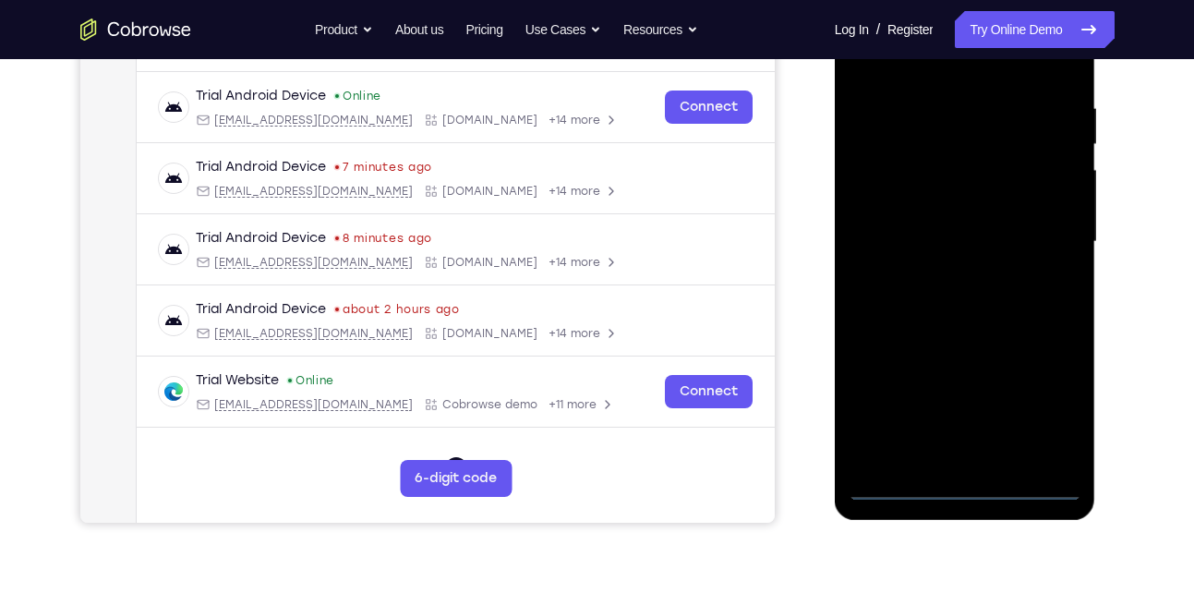
click at [961, 487] on div at bounding box center [965, 241] width 233 height 517
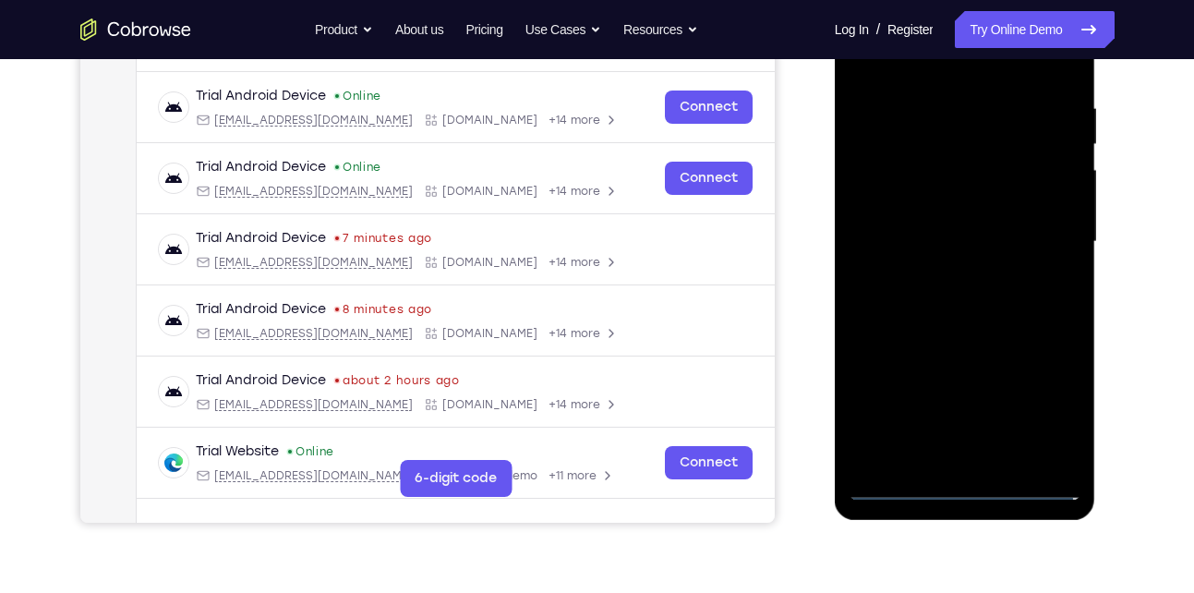
click at [1053, 412] on div at bounding box center [965, 241] width 233 height 517
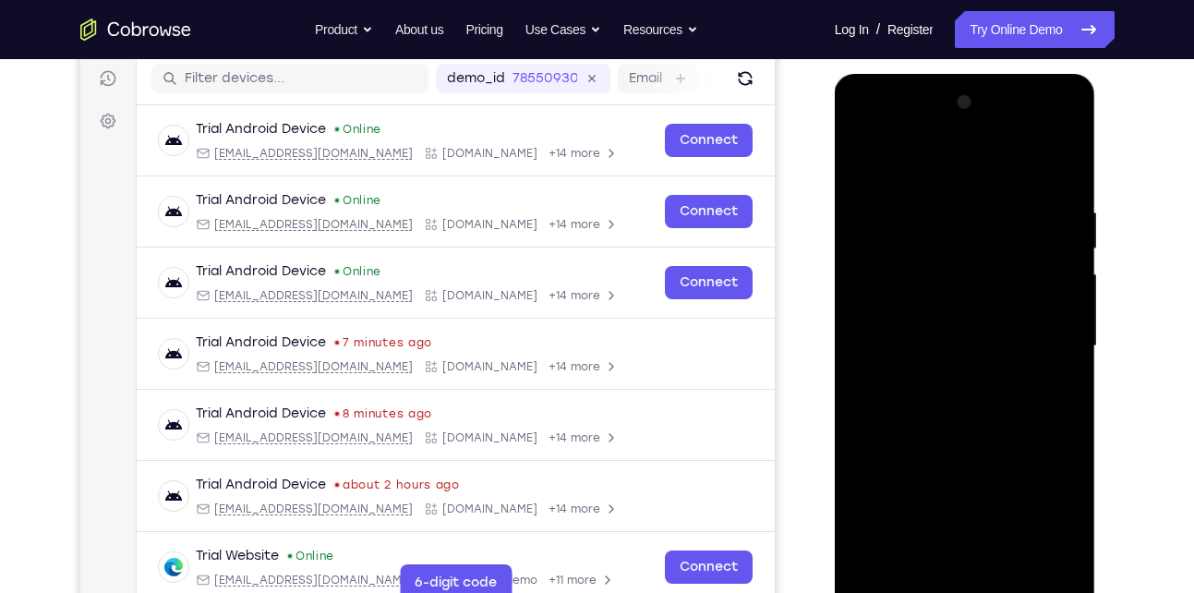
scroll to position [230, 0]
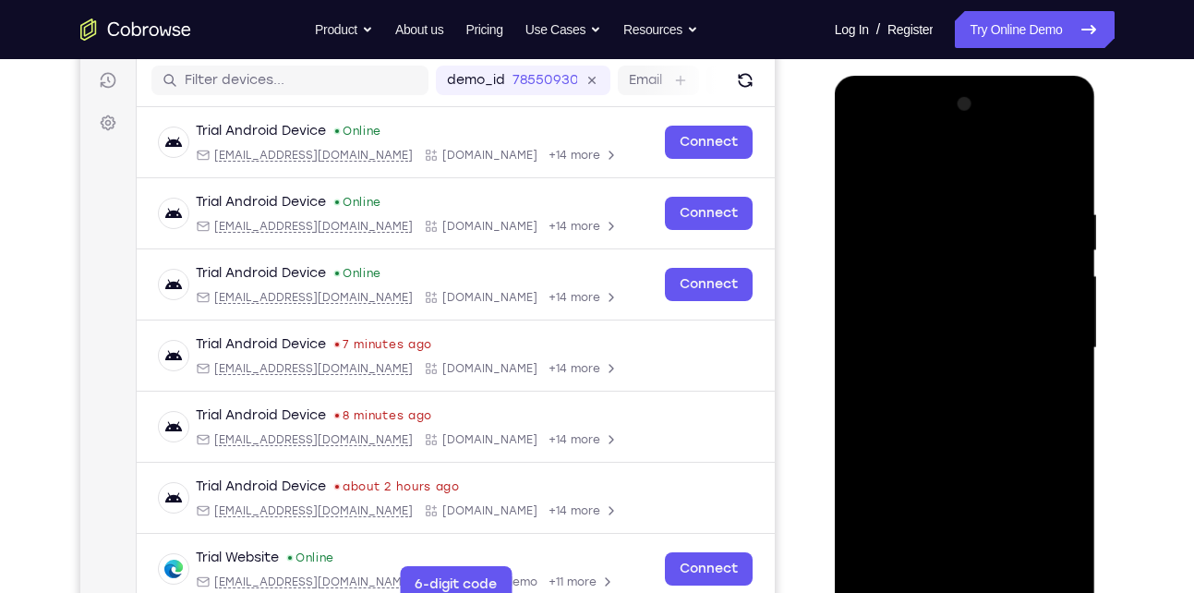
click at [947, 171] on div at bounding box center [965, 348] width 233 height 517
click at [1040, 333] on div at bounding box center [965, 348] width 233 height 517
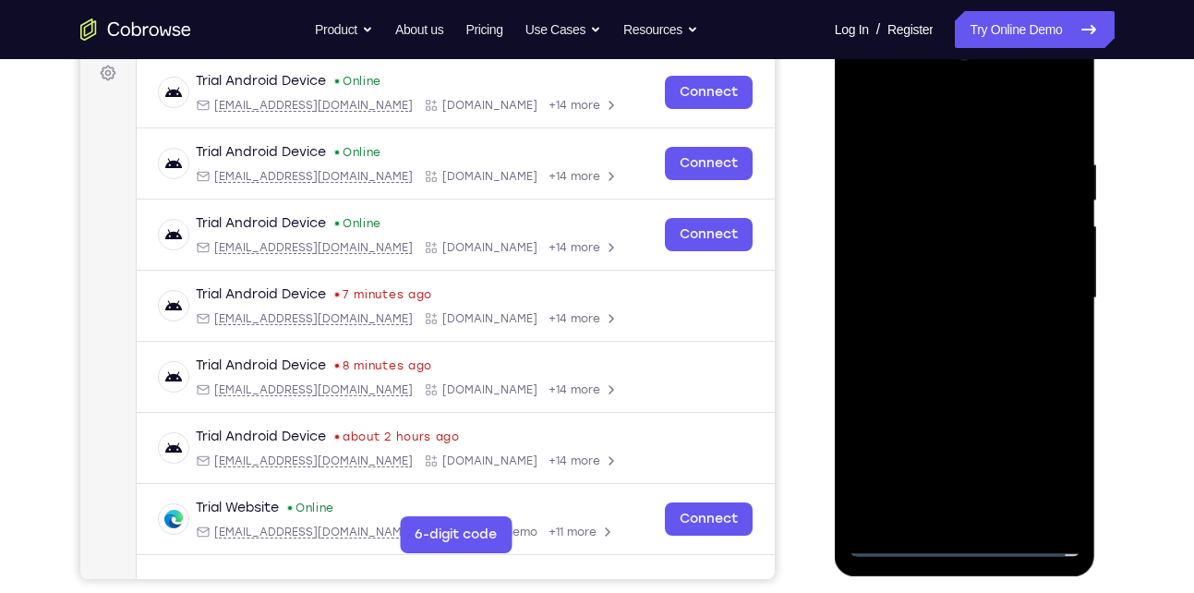
click at [951, 333] on div at bounding box center [965, 298] width 233 height 517
click at [965, 282] on div at bounding box center [965, 298] width 233 height 517
click at [958, 297] on div at bounding box center [965, 298] width 233 height 517
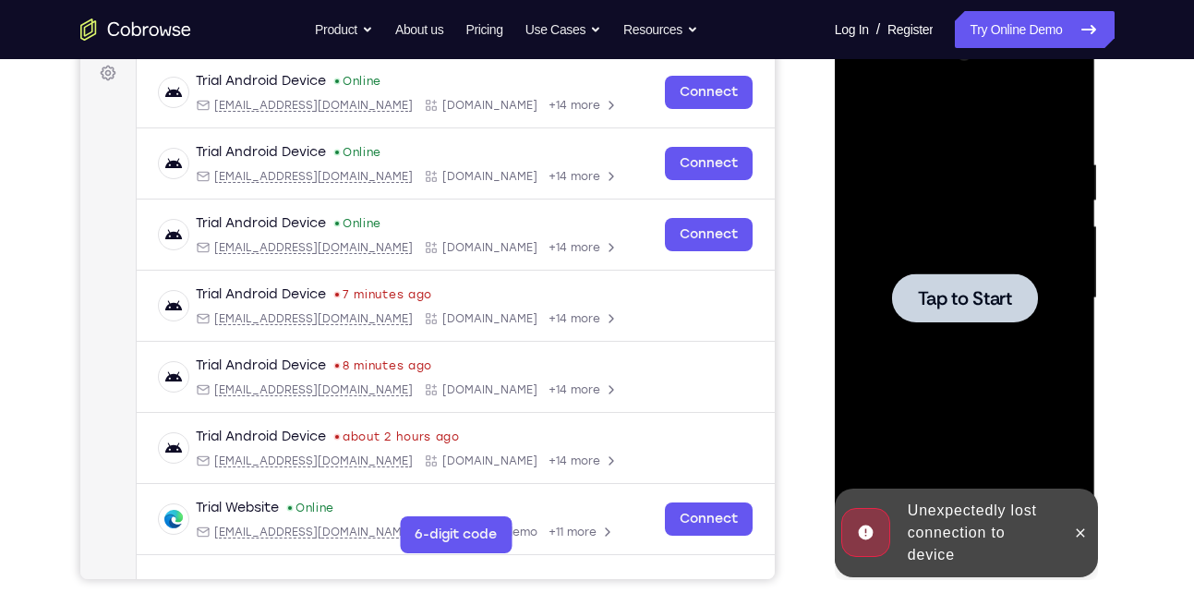
click at [958, 297] on span "Tap to Start" at bounding box center [965, 298] width 94 height 18
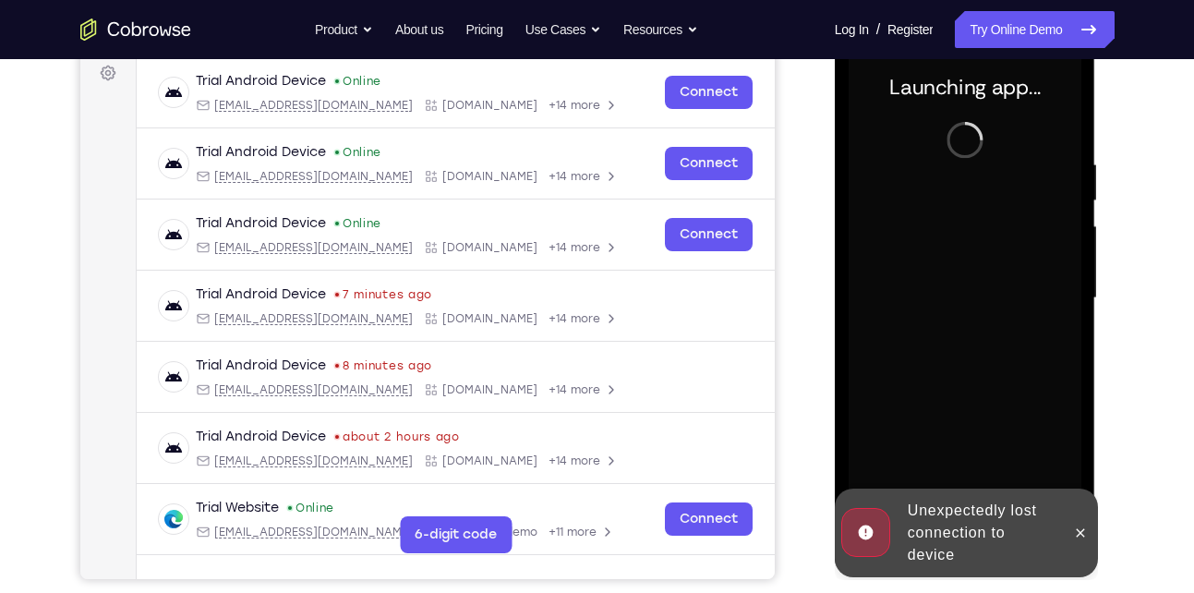
scroll to position [340, 0]
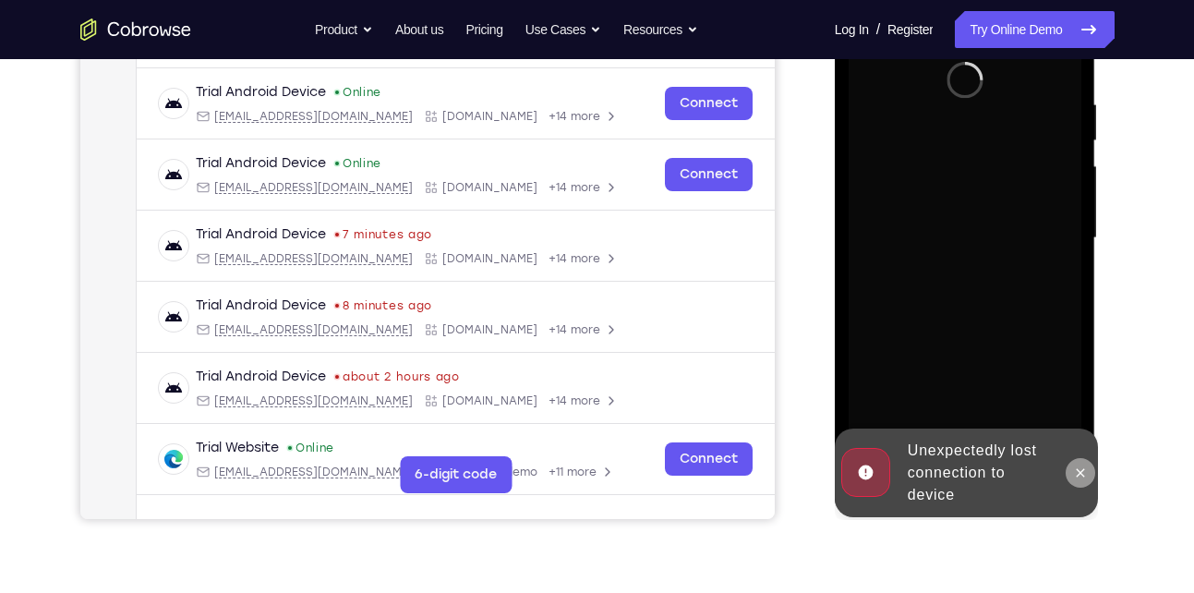
click at [1080, 474] on icon at bounding box center [1080, 472] width 15 height 15
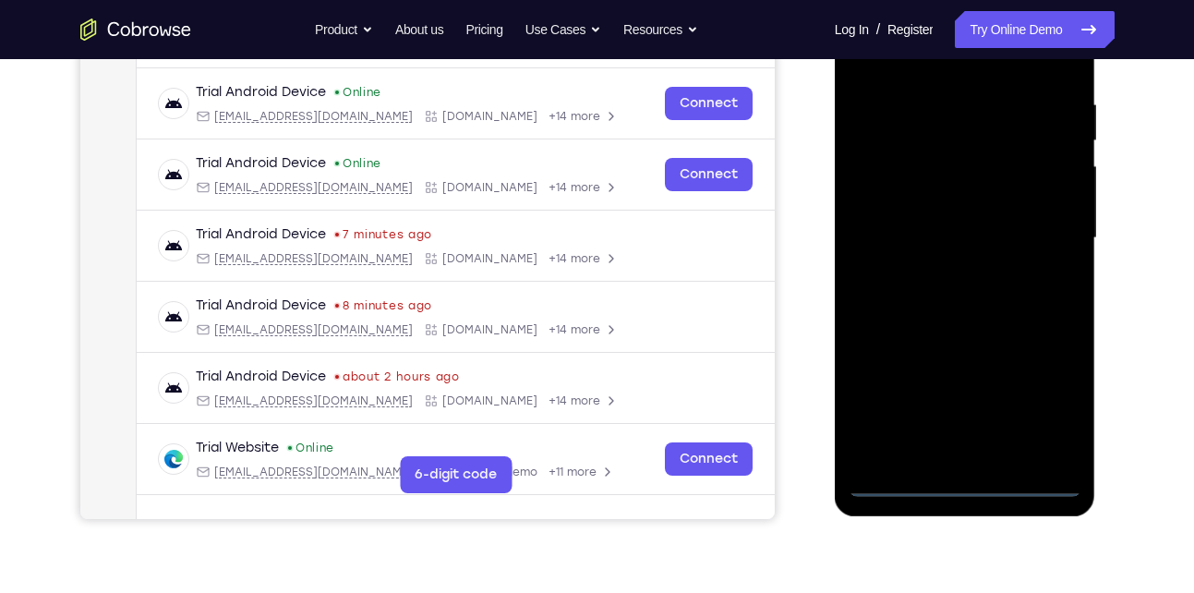
click at [967, 484] on div at bounding box center [965, 238] width 233 height 517
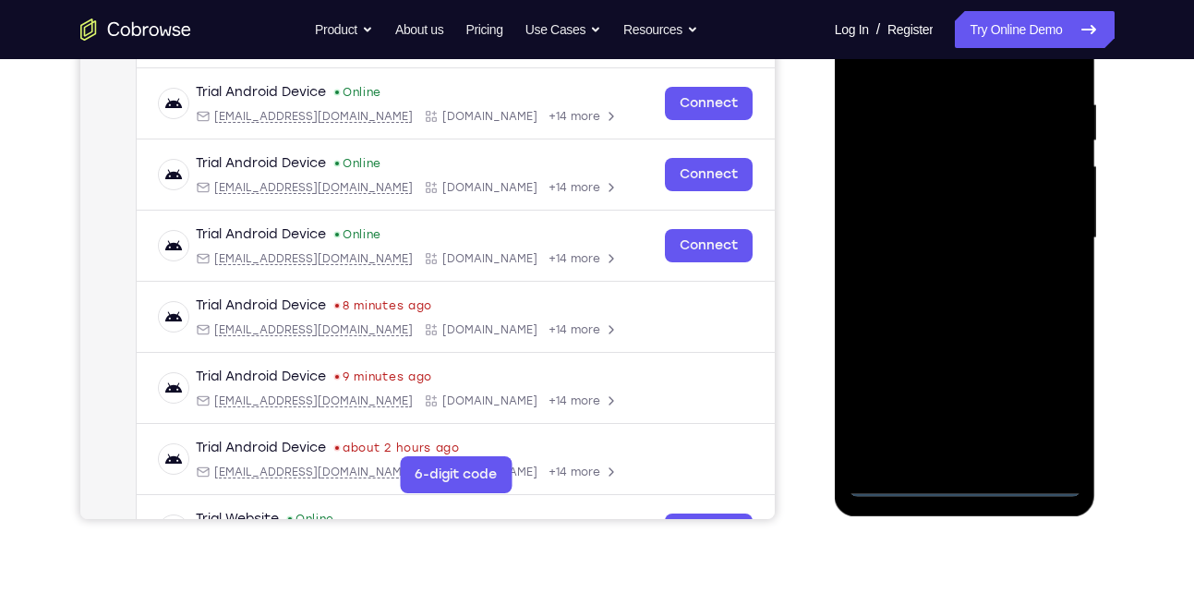
click at [1055, 386] on div at bounding box center [965, 238] width 233 height 517
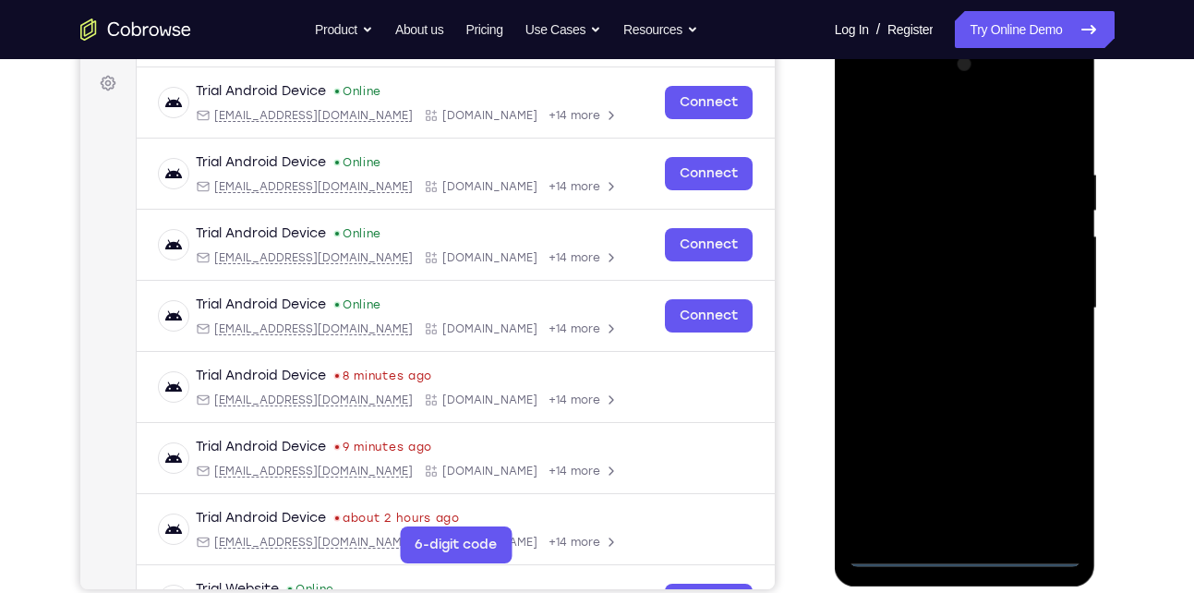
scroll to position [269, 0]
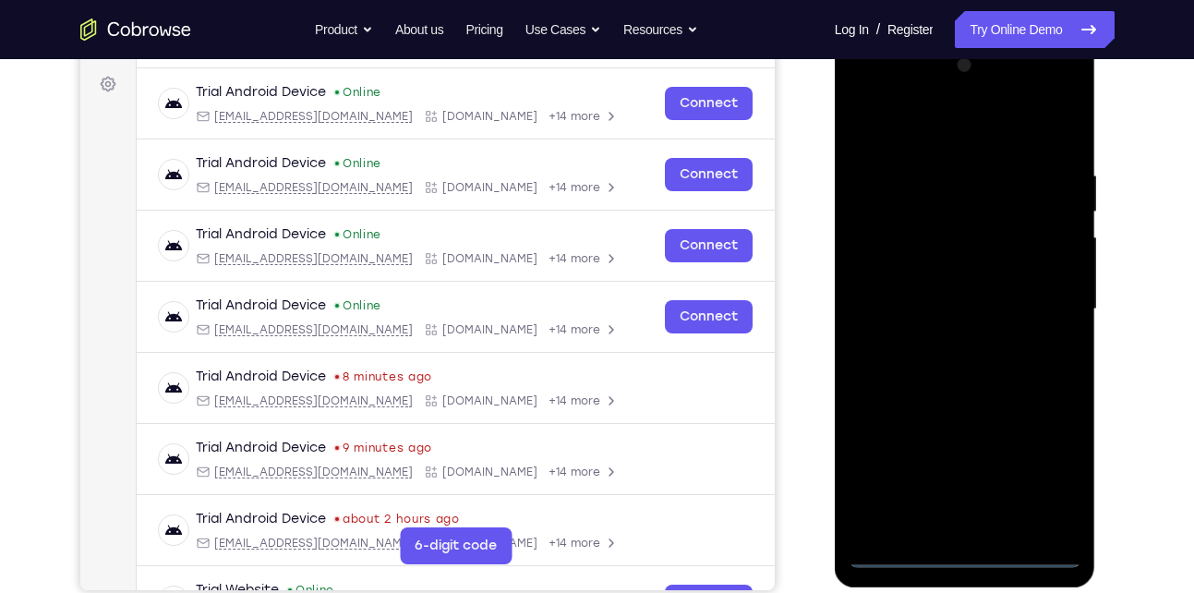
click at [938, 131] on div at bounding box center [965, 309] width 233 height 517
click at [1050, 296] on div at bounding box center [965, 309] width 233 height 517
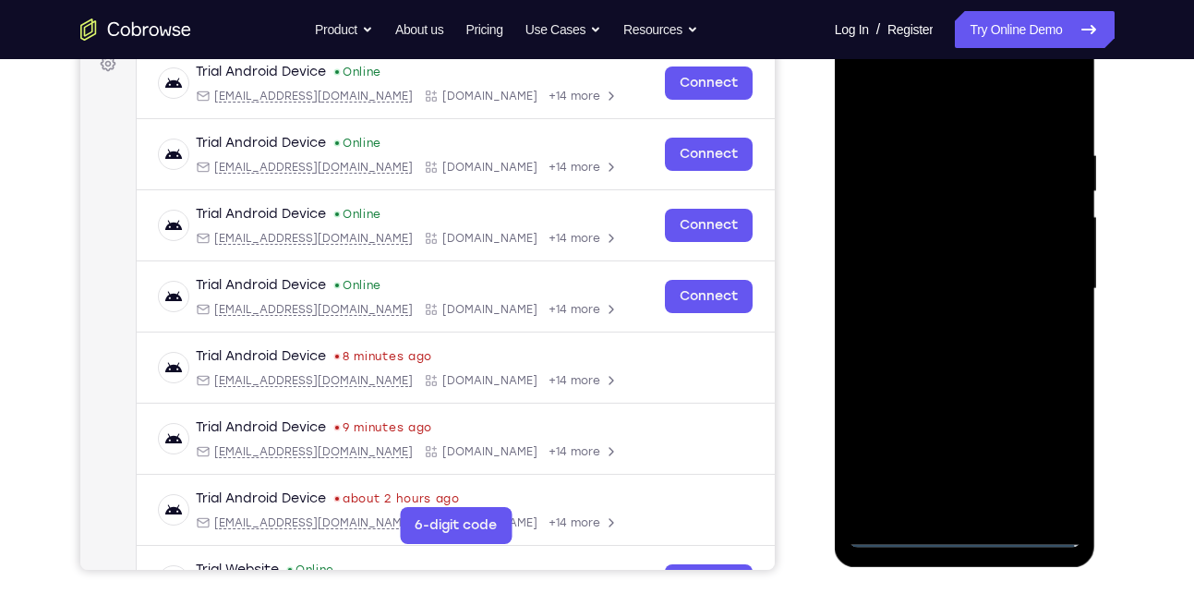
scroll to position [290, 0]
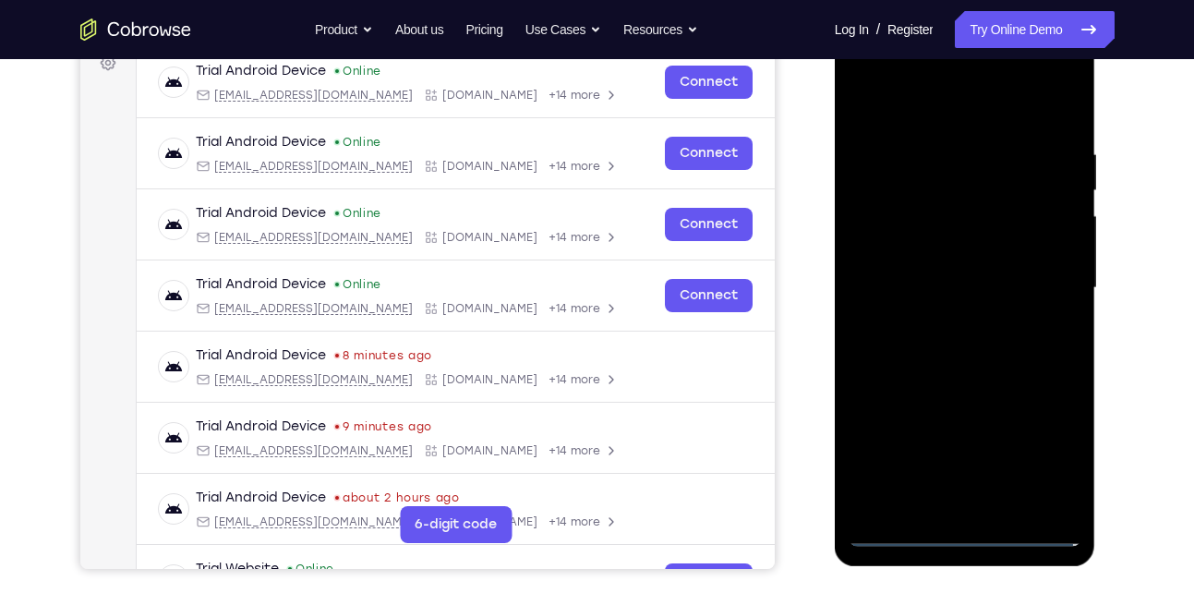
click at [1037, 277] on div at bounding box center [965, 288] width 233 height 517
click at [947, 324] on div at bounding box center [965, 288] width 233 height 517
click at [970, 263] on div at bounding box center [965, 288] width 233 height 517
click at [969, 276] on div at bounding box center [965, 288] width 233 height 517
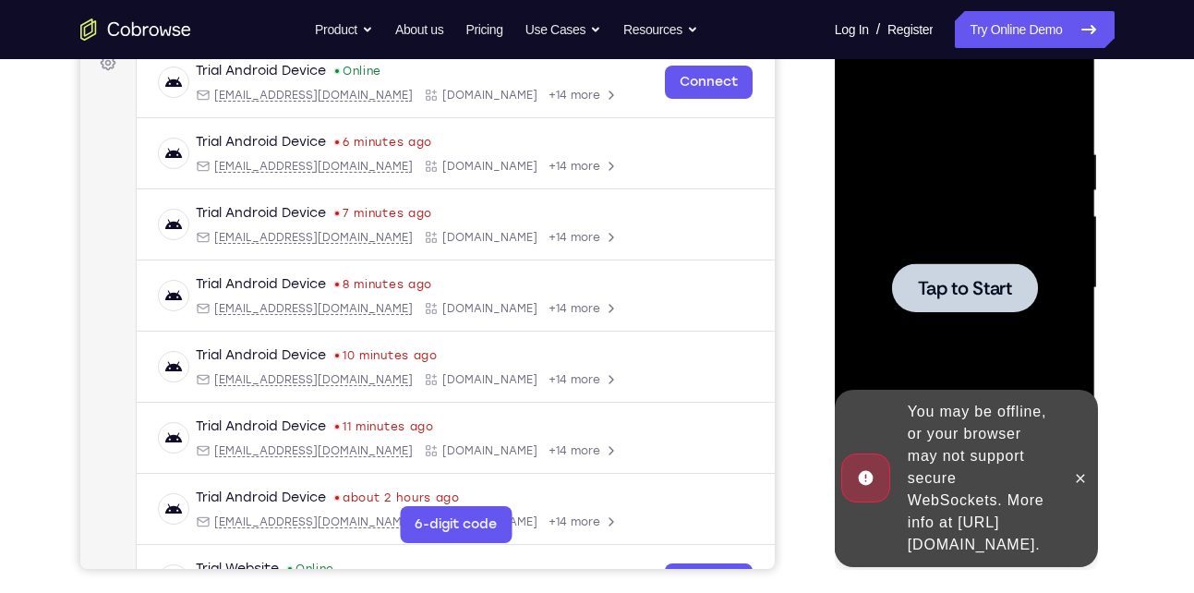
click at [892, 300] on div at bounding box center [965, 287] width 146 height 49
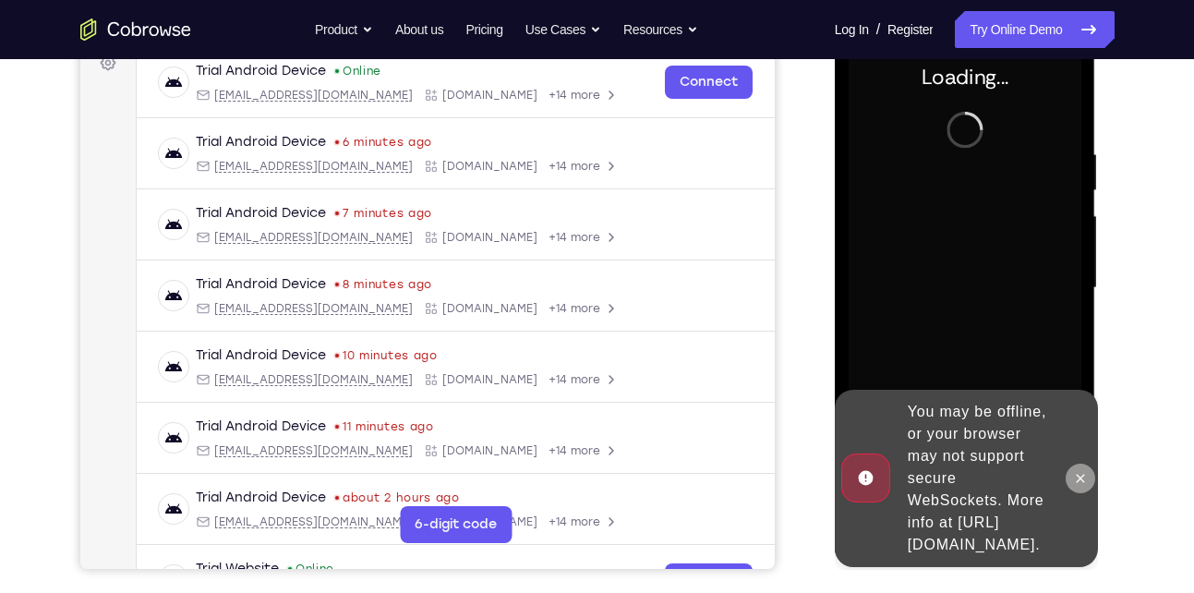
click at [1083, 464] on button at bounding box center [1081, 479] width 30 height 30
